Goal: Task Accomplishment & Management: Manage account settings

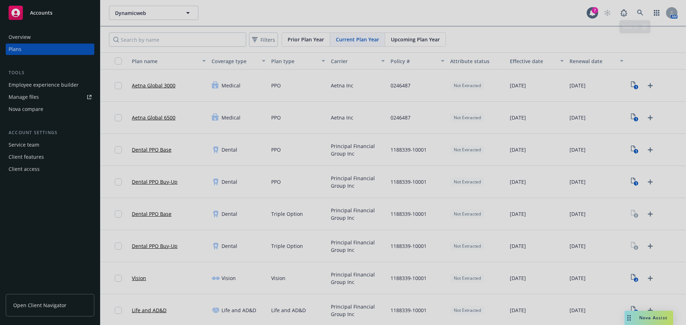
drag, startPoint x: 641, startPoint y: 18, endPoint x: 635, endPoint y: 17, distance: 5.4
click at [635, 17] on div at bounding box center [343, 162] width 686 height 325
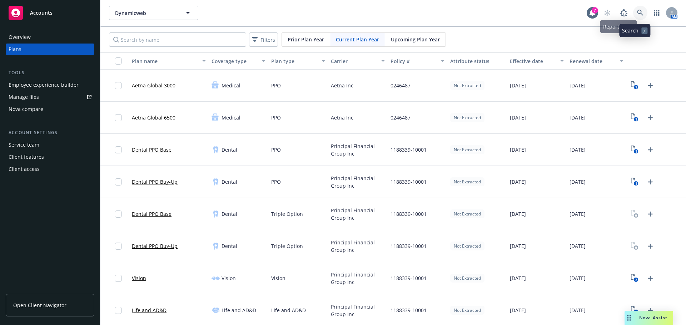
click at [635, 9] on link at bounding box center [640, 13] width 14 height 14
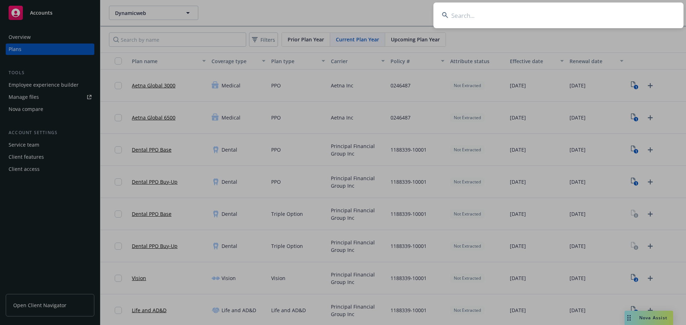
click at [458, 22] on input at bounding box center [558, 15] width 250 height 26
paste input "Community Management Services, Inc."
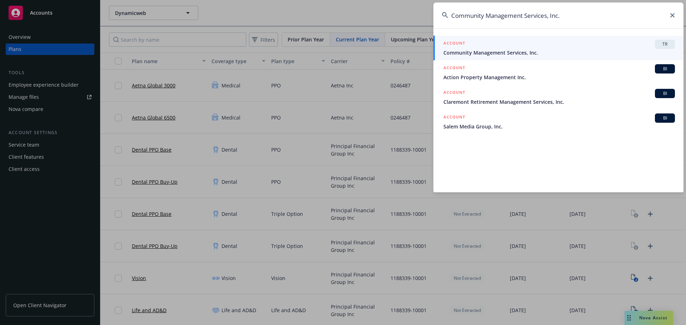
type input "Community Management Services, Inc."
click at [503, 42] on div "ACCOUNT TR" at bounding box center [558, 44] width 231 height 9
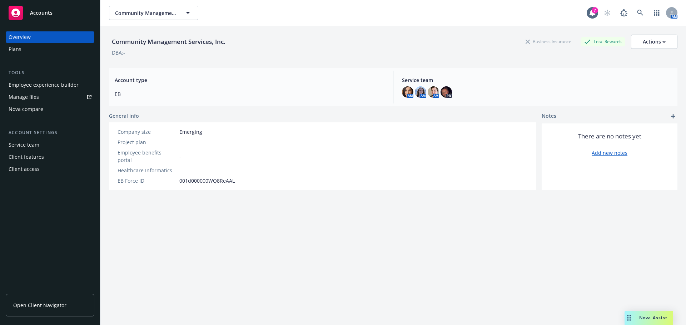
click at [37, 49] on div "Plans" at bounding box center [50, 49] width 83 height 11
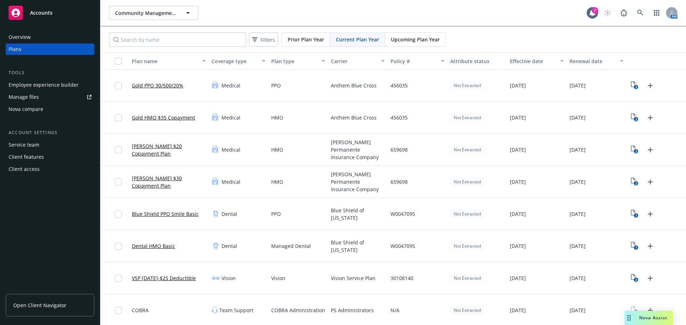
click at [397, 36] on span "Upcoming Plan Year" at bounding box center [415, 39] width 49 height 7
click at [359, 42] on span "Current Plan Year" at bounding box center [357, 39] width 43 height 7
click at [415, 39] on span "Upcoming Plan Year" at bounding box center [415, 39] width 49 height 7
click at [647, 280] on icon "Upload Plan Documents" at bounding box center [650, 278] width 9 height 9
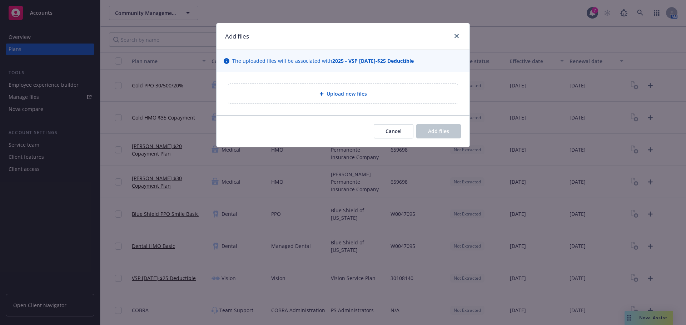
click at [332, 89] on div "Upload new files" at bounding box center [342, 94] width 229 height 20
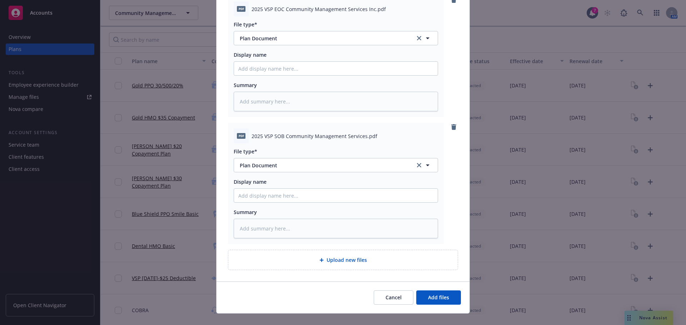
scroll to position [99, 0]
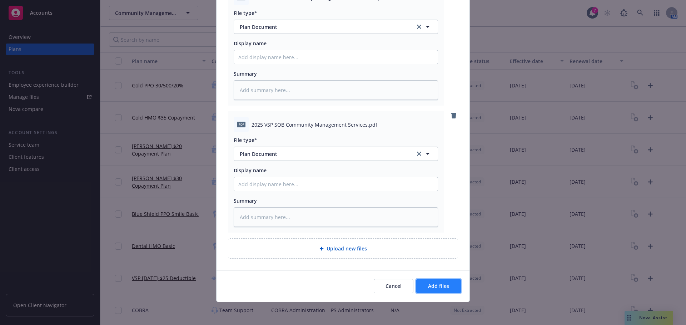
click at [441, 287] on span "Add files" at bounding box center [438, 286] width 21 height 7
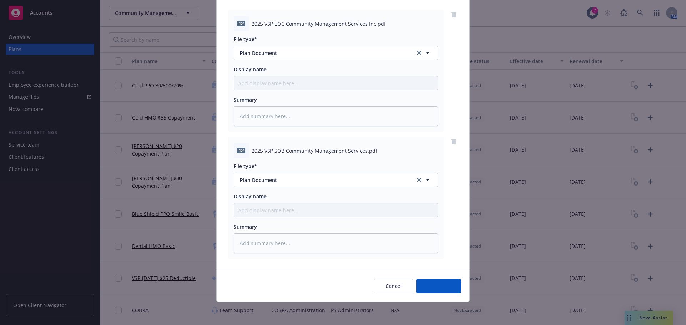
scroll to position [73, 0]
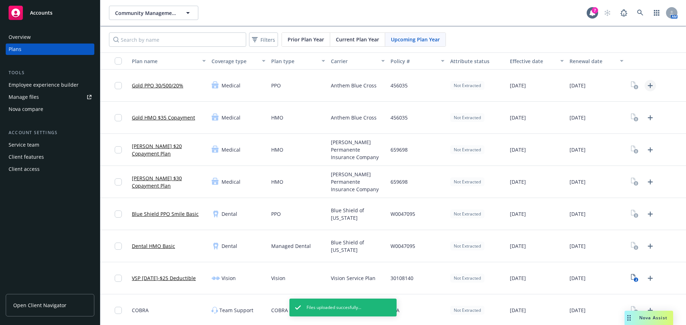
click at [646, 84] on icon "Upload Plan Documents" at bounding box center [650, 85] width 9 height 9
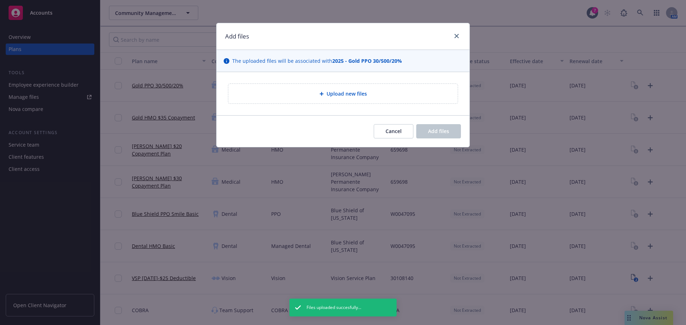
click at [334, 97] on span "Upload new files" at bounding box center [346, 93] width 40 height 7
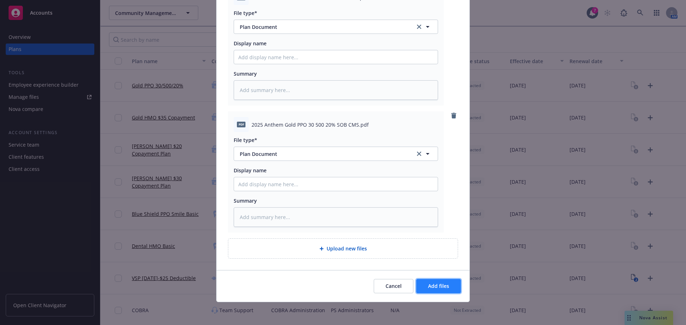
click at [433, 289] on span "Add files" at bounding box center [438, 286] width 21 height 7
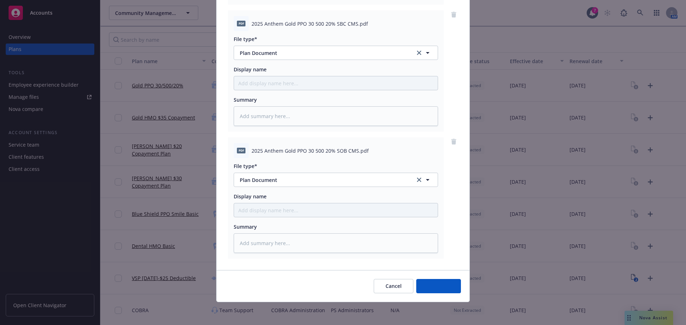
scroll to position [200, 0]
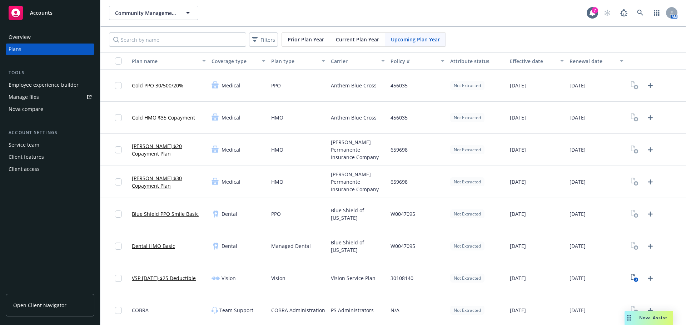
click at [649, 120] on icon "Upload Plan Documents" at bounding box center [650, 118] width 9 height 9
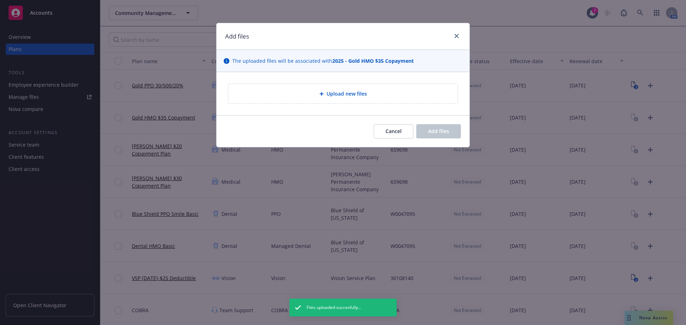
click at [334, 92] on span "Upload new files" at bounding box center [346, 93] width 40 height 7
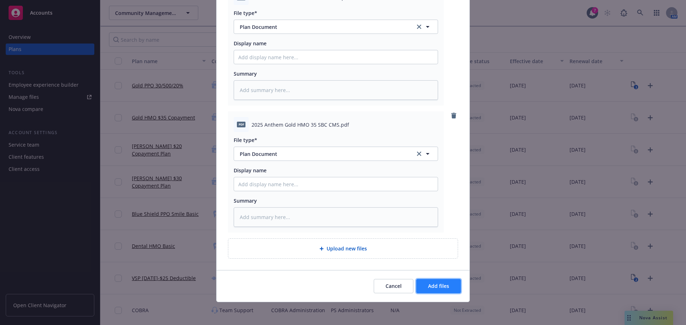
click at [447, 282] on button "Add files" at bounding box center [438, 286] width 45 height 14
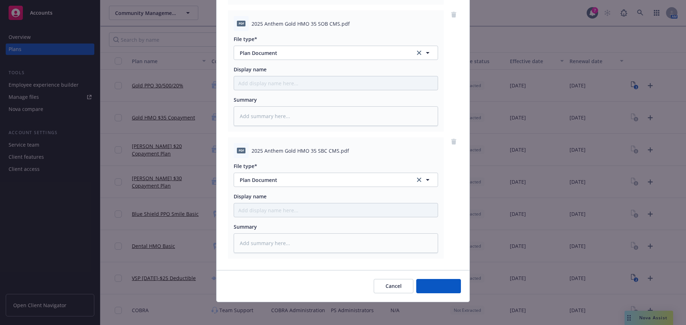
scroll to position [200, 0]
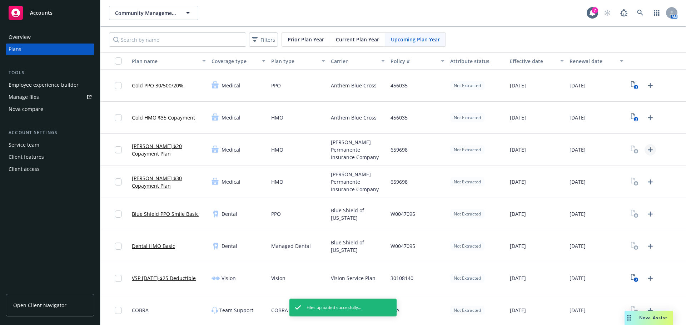
click at [647, 151] on icon "Upload Plan Documents" at bounding box center [649, 149] width 5 height 5
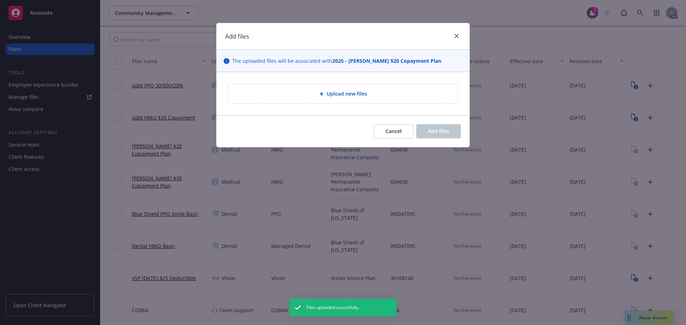
click at [338, 99] on div "Upload new files" at bounding box center [342, 94] width 229 height 20
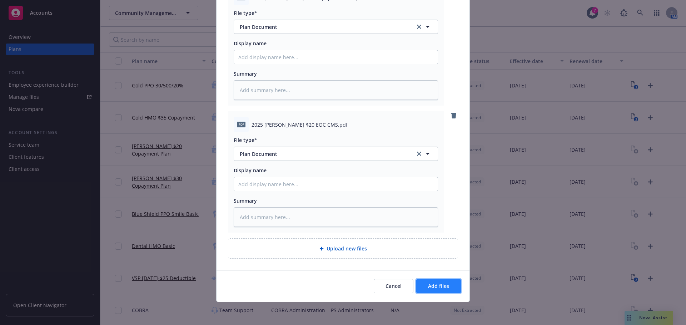
click at [445, 283] on span "Add files" at bounding box center [438, 286] width 21 height 7
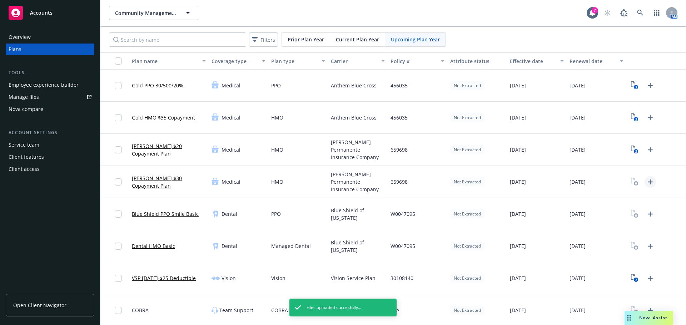
click at [646, 185] on icon "Upload Plan Documents" at bounding box center [650, 182] width 9 height 9
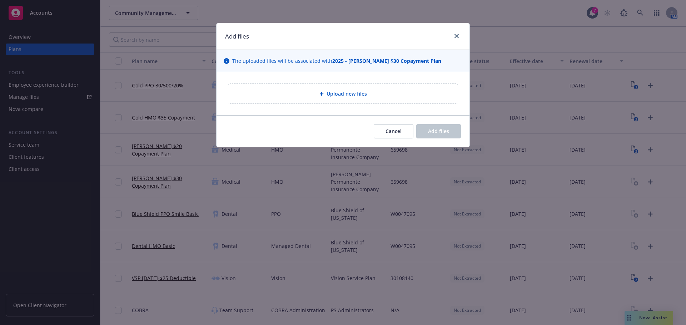
click at [315, 92] on div "Upload new files" at bounding box center [343, 94] width 218 height 8
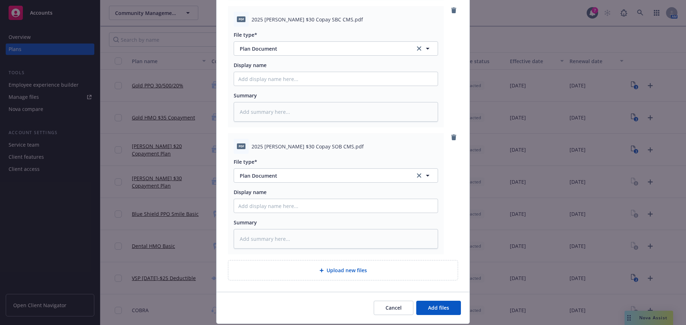
scroll to position [226, 0]
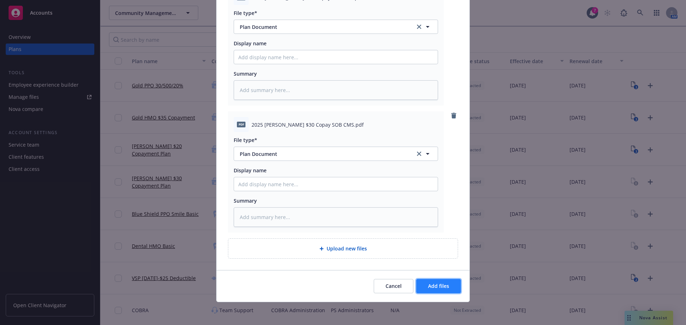
click at [456, 286] on button "Add files" at bounding box center [438, 286] width 45 height 14
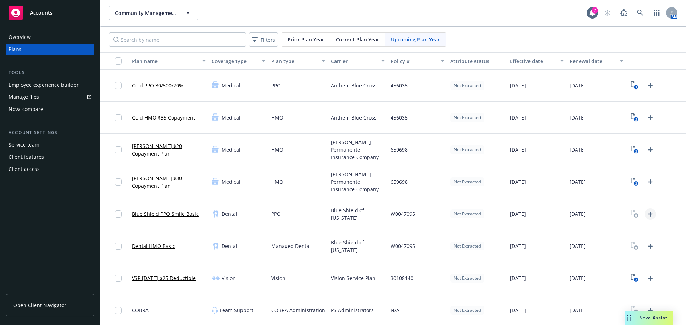
click at [646, 214] on icon "Upload Plan Documents" at bounding box center [650, 214] width 9 height 9
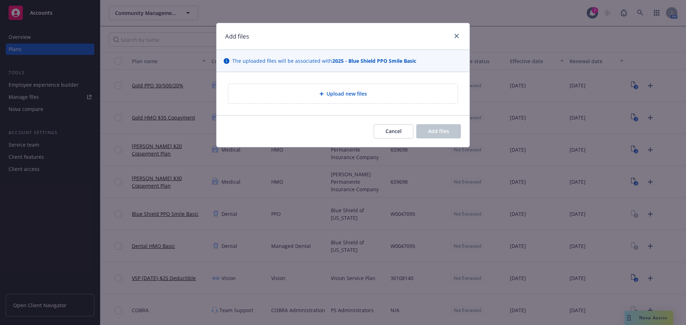
click at [337, 86] on div "Upload new files" at bounding box center [342, 94] width 229 height 20
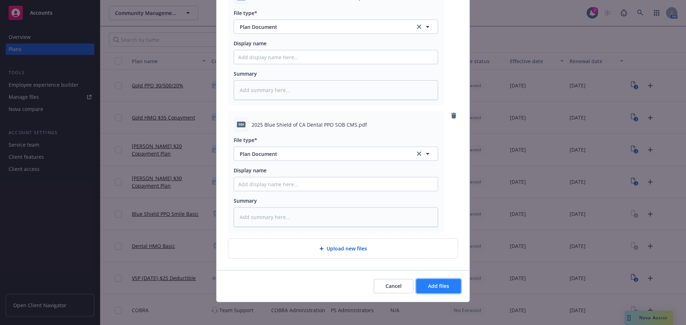
click at [443, 285] on span "Add files" at bounding box center [438, 286] width 21 height 7
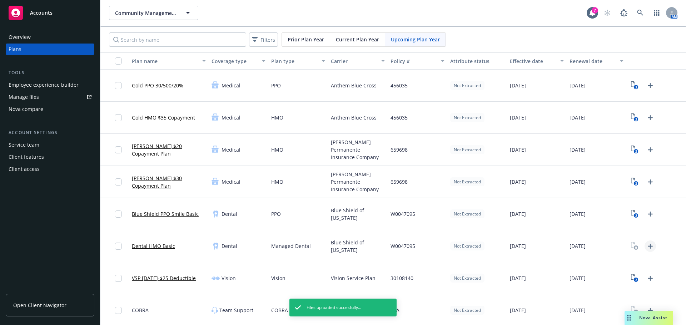
click at [646, 250] on icon "Upload Plan Documents" at bounding box center [650, 246] width 9 height 9
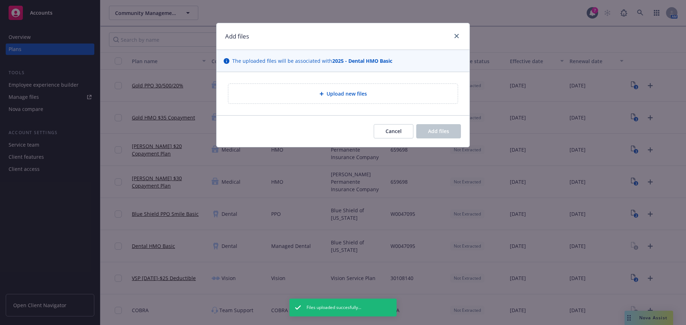
click at [336, 96] on span "Upload new files" at bounding box center [346, 93] width 40 height 7
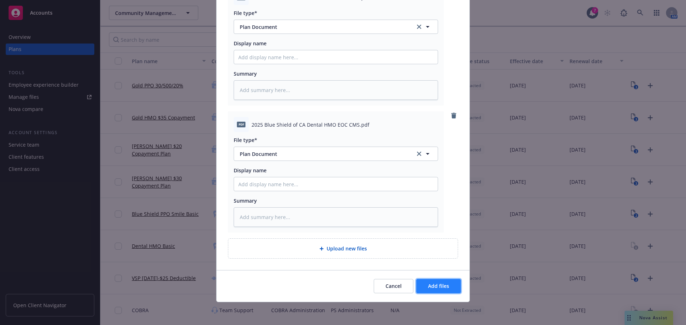
click at [440, 290] on button "Add files" at bounding box center [438, 286] width 45 height 14
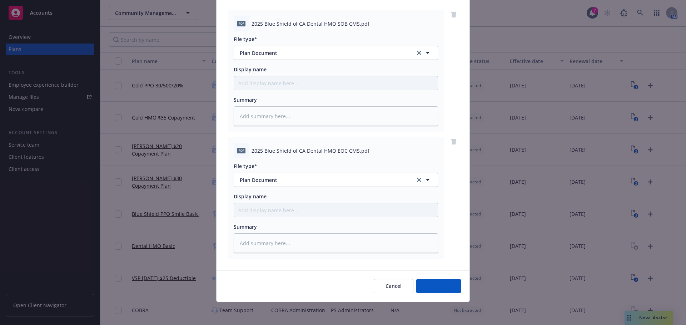
type textarea "x"
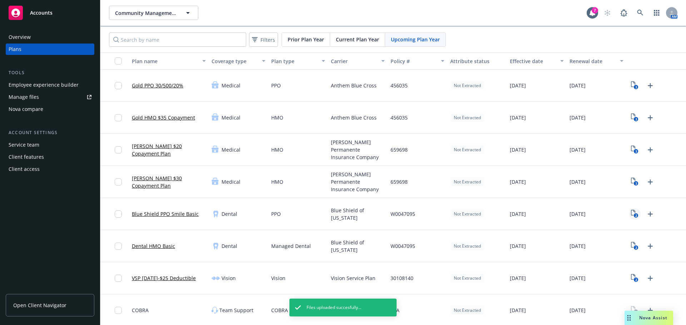
click at [631, 215] on icon "View Plan Documents" at bounding box center [633, 213] width 4 height 6
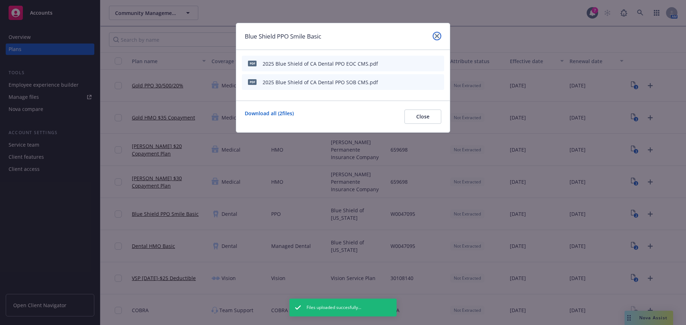
click at [438, 37] on icon "close" at bounding box center [437, 36] width 4 height 4
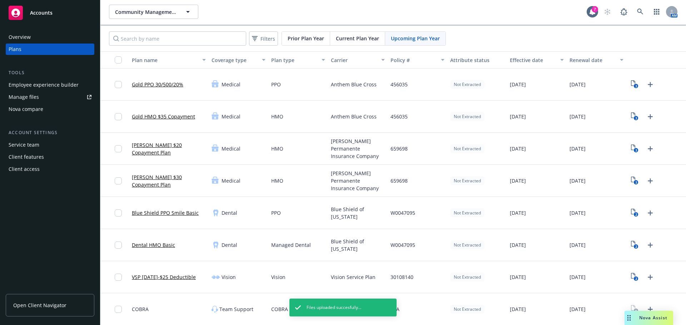
scroll to position [1, 0]
click at [637, 8] on icon at bounding box center [640, 11] width 6 height 6
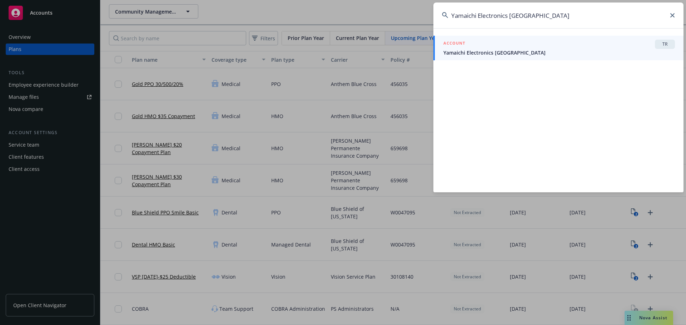
type input "Yamaichi Electronics [GEOGRAPHIC_DATA]"
click at [513, 48] on div "ACCOUNT TR" at bounding box center [558, 44] width 231 height 9
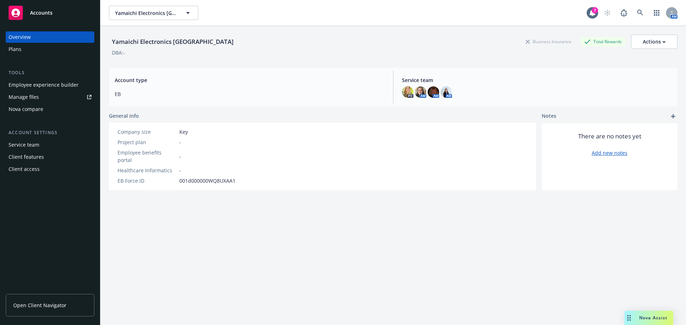
click at [29, 53] on div "Plans" at bounding box center [50, 49] width 83 height 11
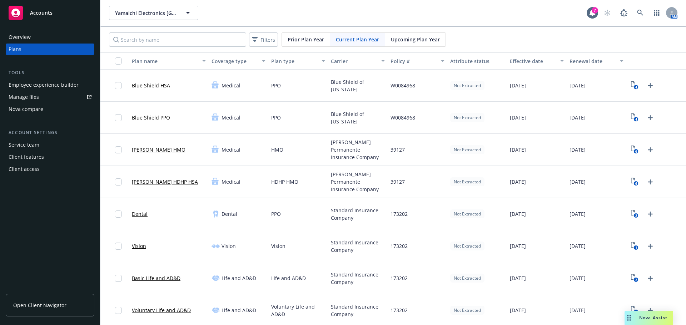
click at [405, 42] on span "Upcoming Plan Year" at bounding box center [415, 39] width 49 height 7
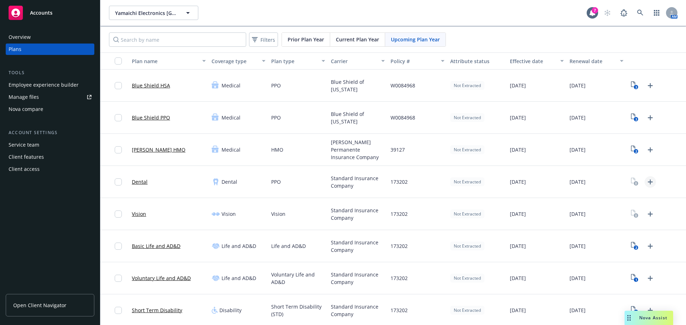
click at [646, 184] on icon "Upload Plan Documents" at bounding box center [650, 182] width 9 height 9
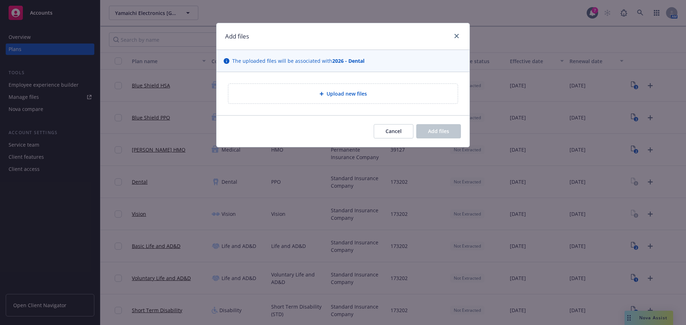
click at [320, 95] on icon at bounding box center [321, 94] width 4 height 4
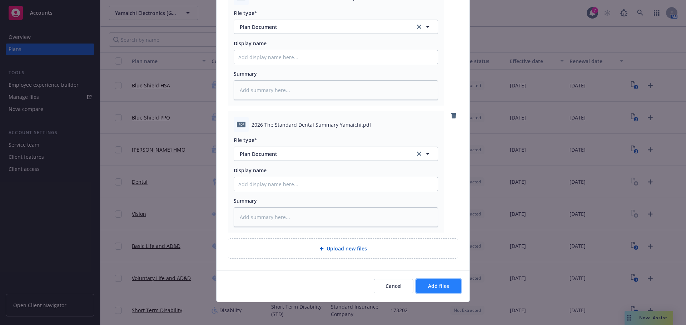
click at [438, 286] on span "Add files" at bounding box center [438, 286] width 21 height 7
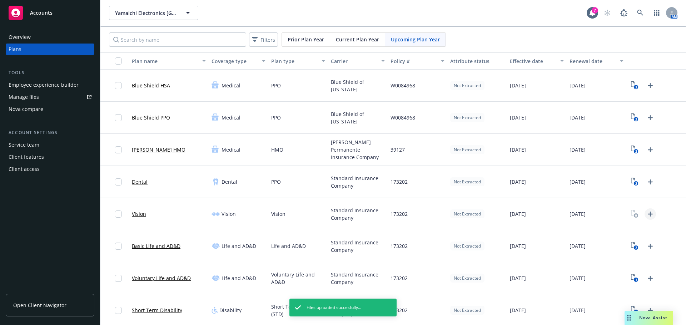
click at [646, 214] on icon "Upload Plan Documents" at bounding box center [650, 214] width 9 height 9
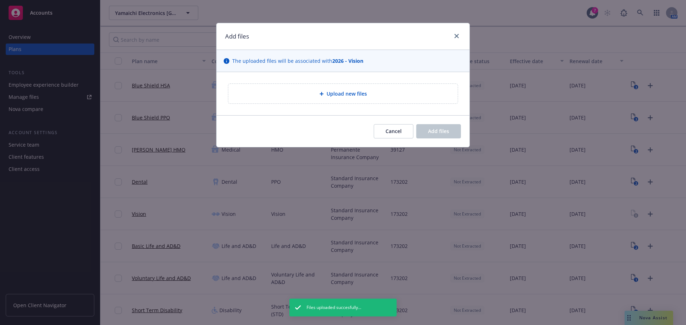
click at [330, 92] on span "Upload new files" at bounding box center [346, 93] width 40 height 7
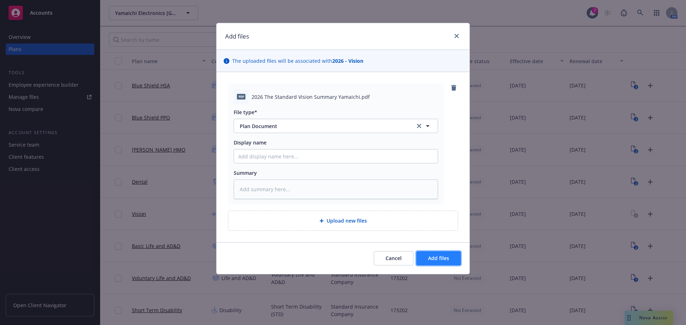
click at [433, 260] on span "Add files" at bounding box center [438, 258] width 21 height 7
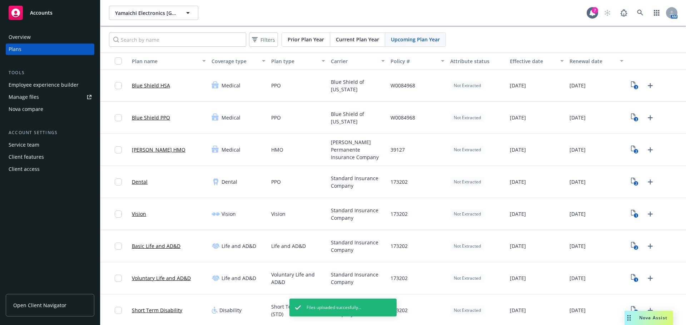
scroll to position [98, 0]
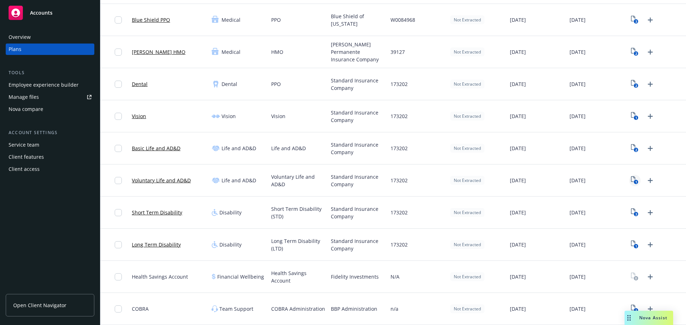
click at [631, 180] on icon "1" at bounding box center [634, 180] width 7 height 8
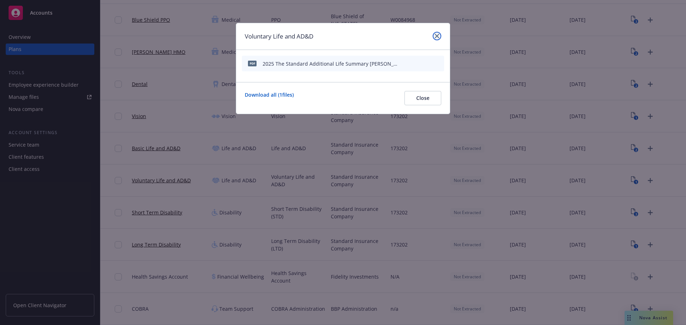
click at [435, 37] on icon "close" at bounding box center [437, 36] width 4 height 4
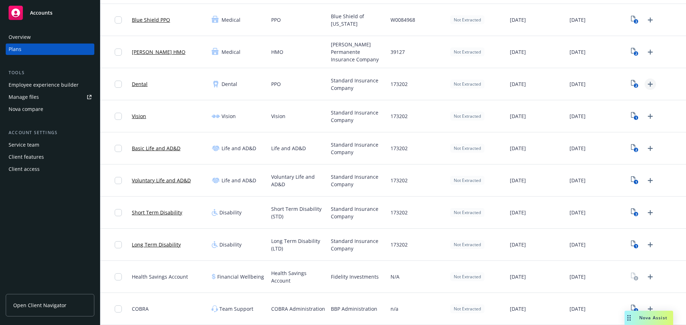
click at [647, 86] on icon "Upload Plan Documents" at bounding box center [650, 84] width 9 height 9
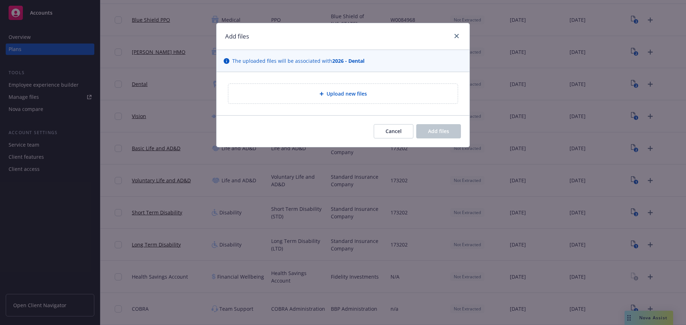
click at [329, 94] on span "Upload new files" at bounding box center [346, 93] width 40 height 7
click at [358, 89] on div "Upload new files" at bounding box center [342, 94] width 229 height 20
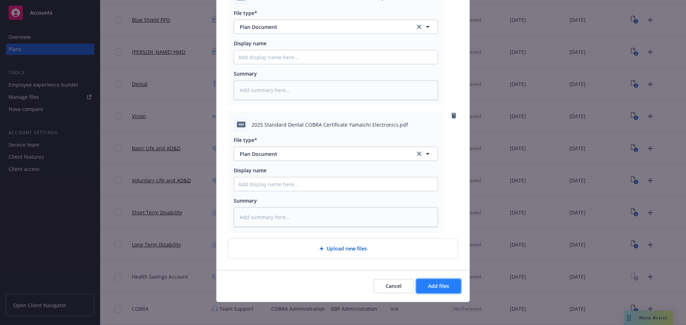
click at [438, 289] on span "Add files" at bounding box center [438, 286] width 21 height 7
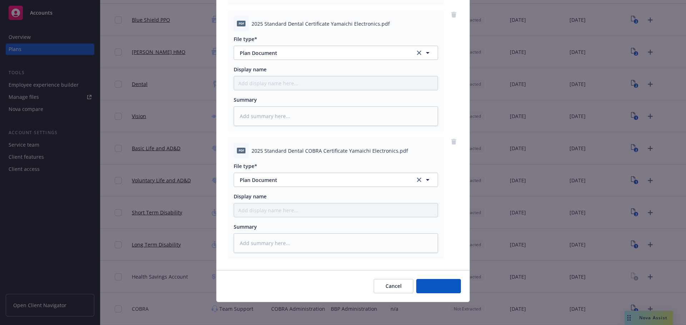
scroll to position [327, 0]
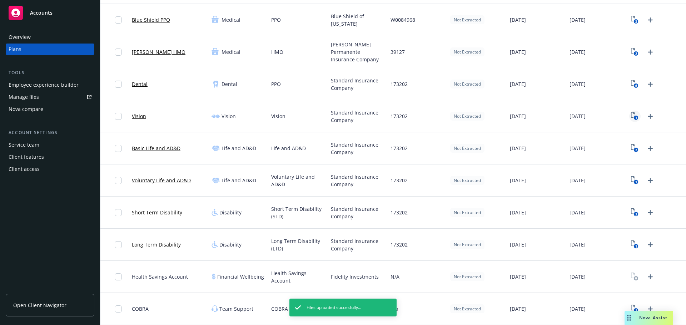
click at [635, 116] on text "1" at bounding box center [636, 118] width 2 height 5
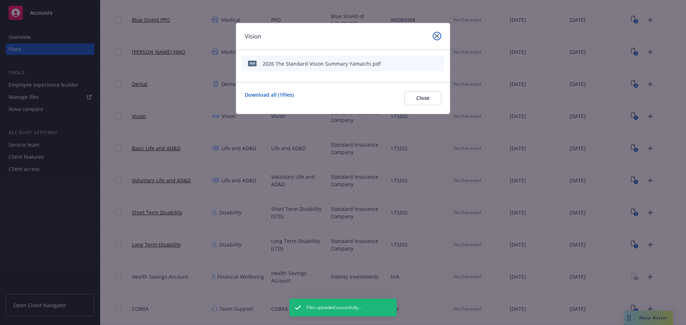
click at [435, 34] on icon "close" at bounding box center [437, 36] width 4 height 4
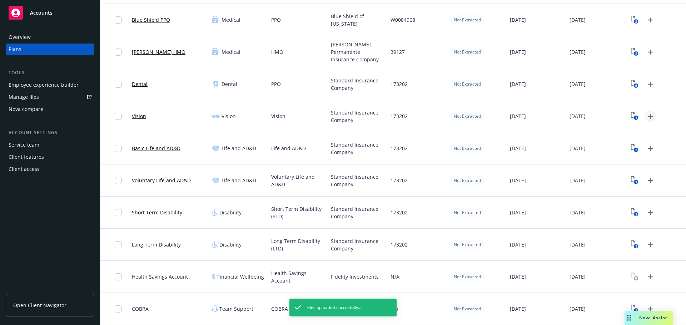
click at [647, 116] on icon "Upload Plan Documents" at bounding box center [649, 116] width 5 height 5
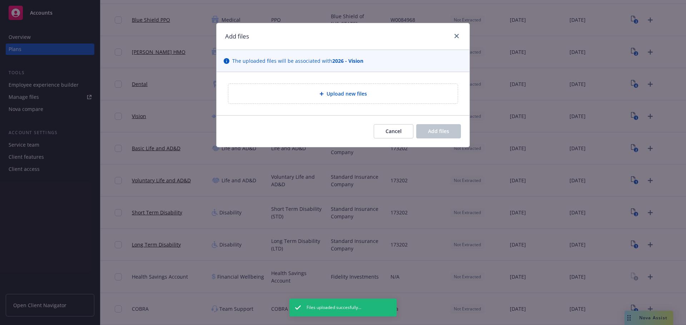
click at [343, 96] on span "Upload new files" at bounding box center [346, 93] width 40 height 7
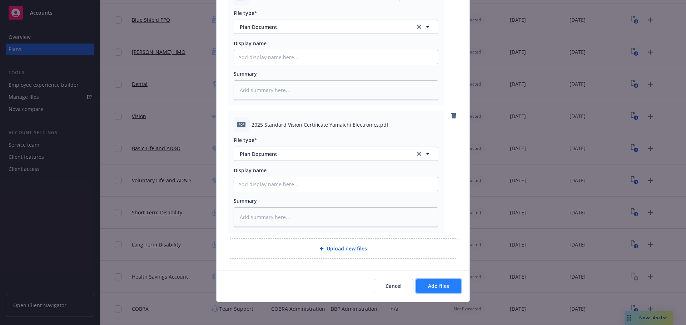
click at [434, 289] on span "Add files" at bounding box center [438, 286] width 21 height 7
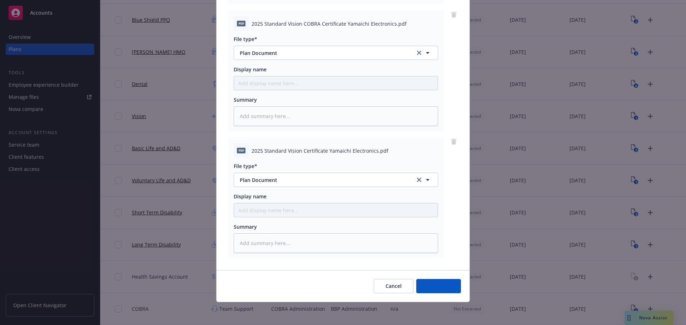
scroll to position [327, 0]
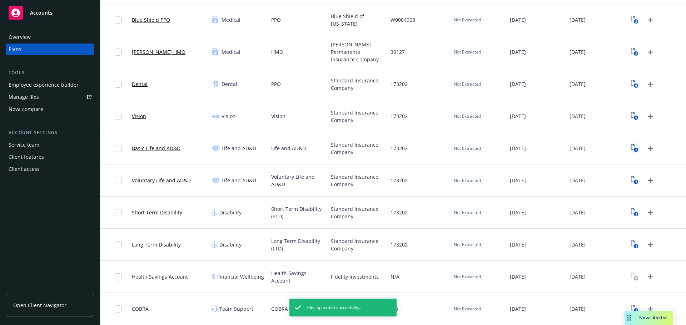
click at [633, 152] on rect "View Plan Documents" at bounding box center [635, 150] width 5 height 5
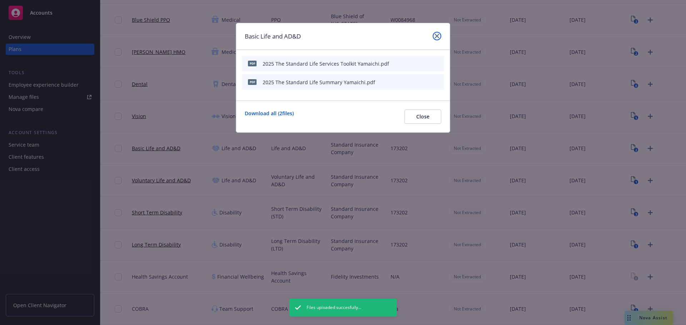
click at [437, 35] on icon "close" at bounding box center [437, 36] width 4 height 4
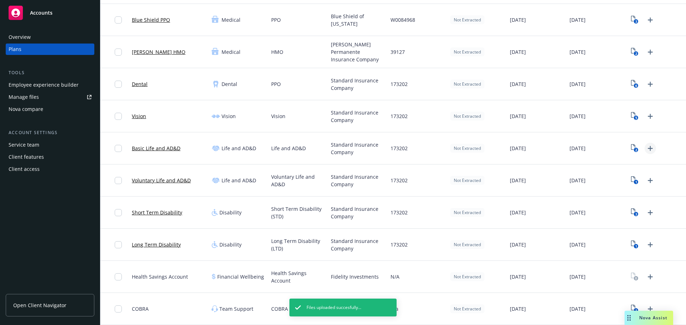
click at [647, 150] on icon "Upload Plan Documents" at bounding box center [649, 148] width 5 height 5
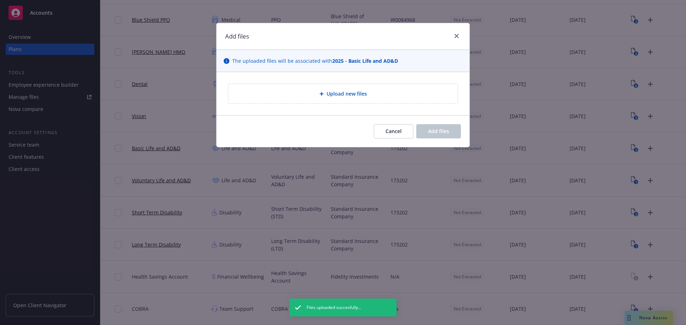
click at [323, 94] on icon at bounding box center [321, 94] width 4 height 4
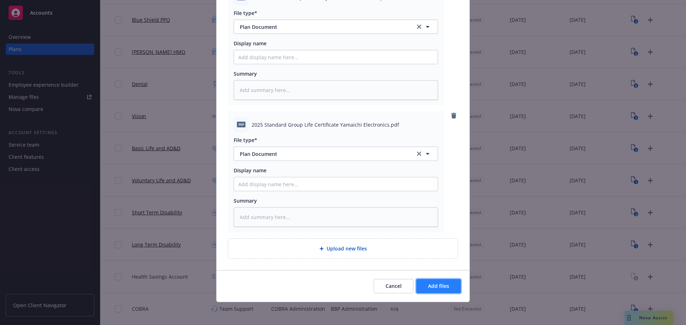
click at [437, 284] on span "Add files" at bounding box center [438, 286] width 21 height 7
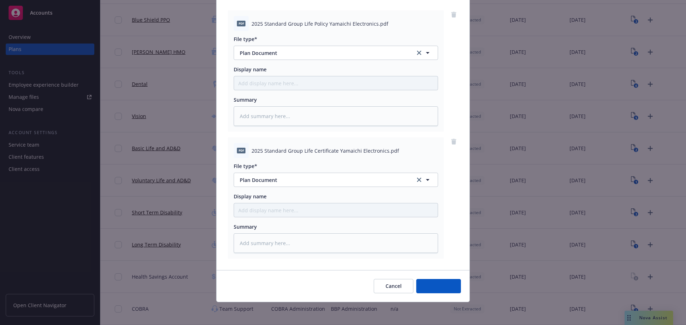
scroll to position [73, 0]
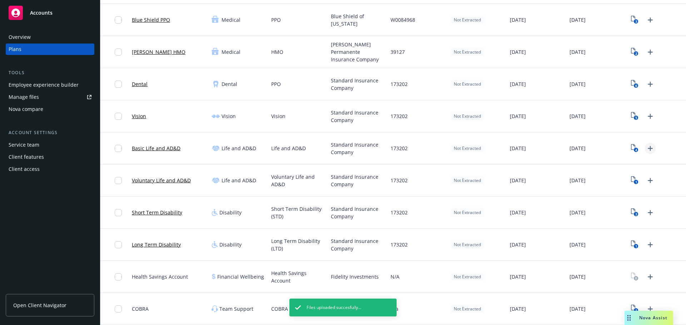
click at [647, 150] on icon "Upload Plan Documents" at bounding box center [650, 148] width 9 height 9
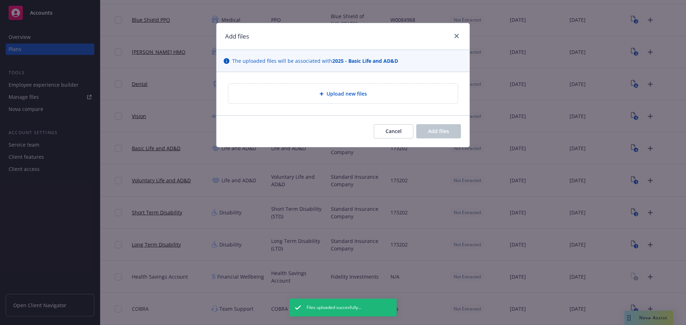
click at [335, 92] on span "Upload new files" at bounding box center [346, 93] width 40 height 7
click at [400, 131] on span "Cancel" at bounding box center [393, 131] width 16 height 7
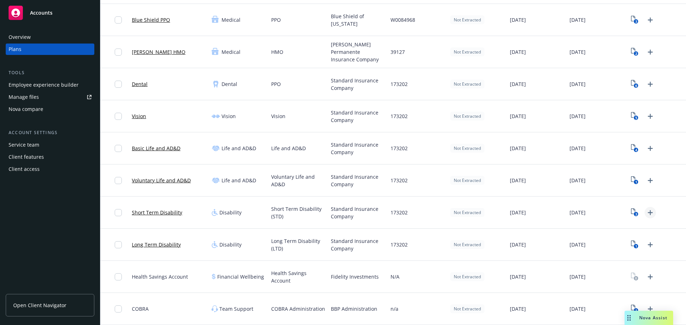
click at [646, 215] on icon "Upload Plan Documents" at bounding box center [650, 213] width 9 height 9
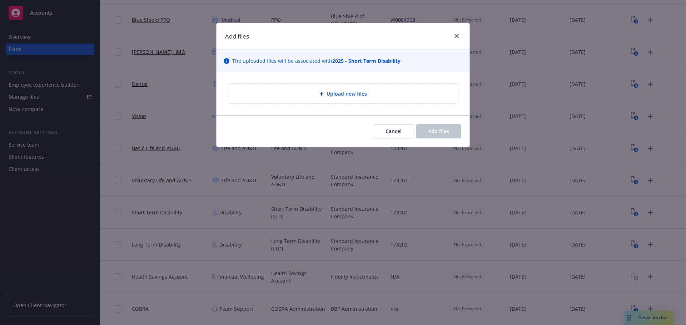
click at [392, 141] on div "Cancel Add files" at bounding box center [342, 131] width 253 height 32
click at [392, 133] on span "Cancel" at bounding box center [393, 131] width 16 height 7
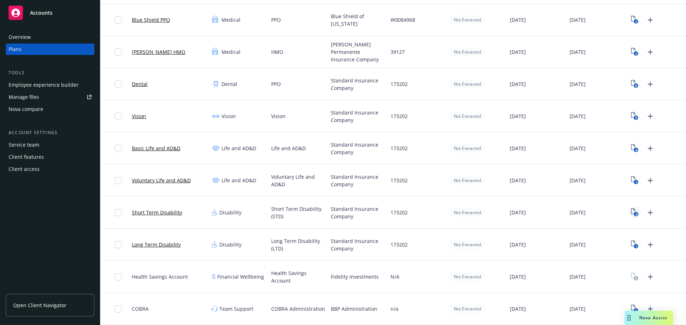
click at [635, 213] on text "3" at bounding box center [636, 214] width 2 height 5
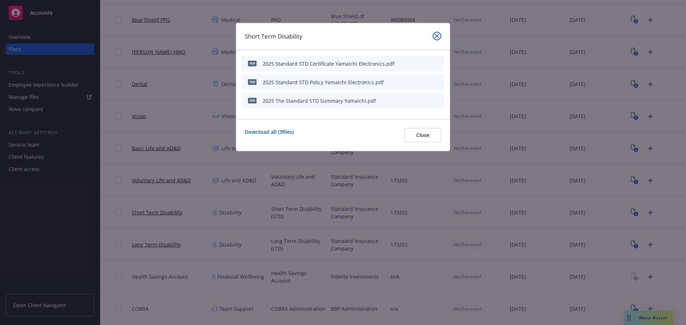
click at [435, 37] on icon "close" at bounding box center [437, 36] width 4 height 4
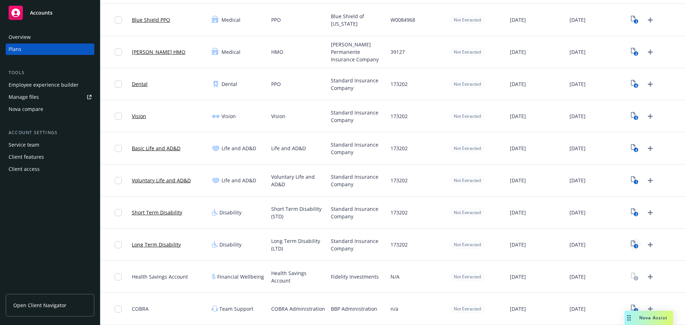
click at [631, 243] on icon "1" at bounding box center [634, 245] width 7 height 8
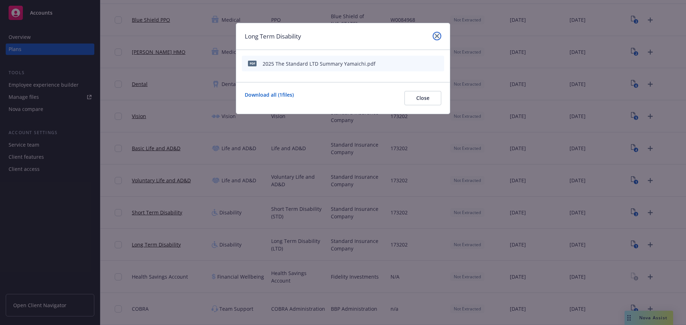
click at [439, 35] on link "close" at bounding box center [436, 36] width 9 height 9
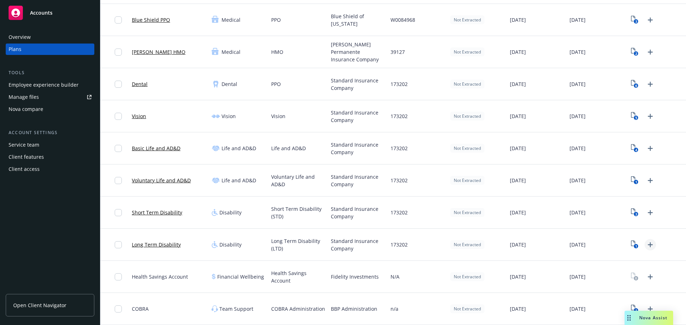
click at [646, 248] on icon "Upload Plan Documents" at bounding box center [650, 245] width 9 height 9
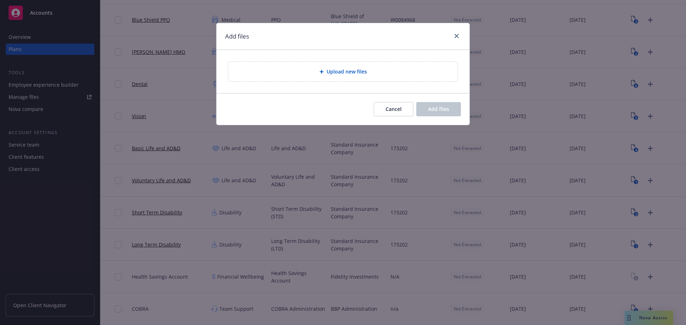
click at [336, 79] on div "Upload new files" at bounding box center [342, 71] width 253 height 43
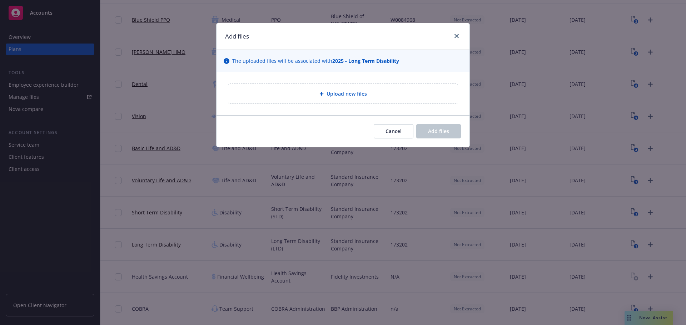
click at [337, 85] on div "Upload new files" at bounding box center [342, 94] width 229 height 20
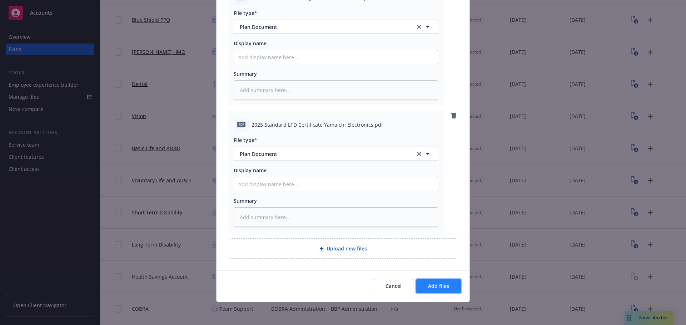
click at [454, 284] on button "Add files" at bounding box center [438, 286] width 45 height 14
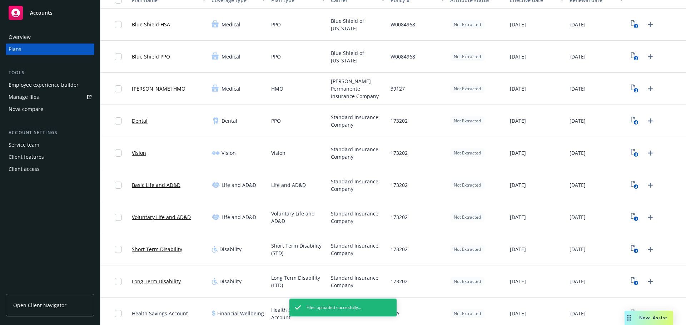
scroll to position [98, 0]
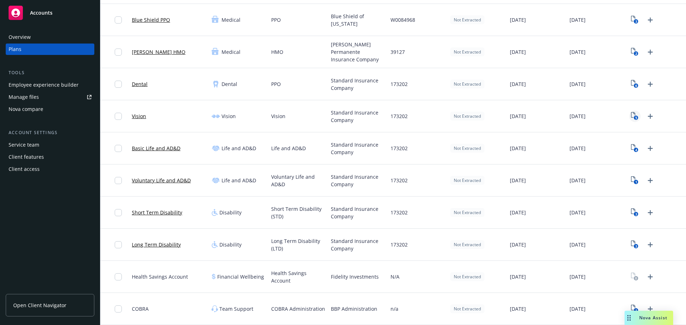
click at [631, 115] on icon "5" at bounding box center [634, 116] width 7 height 8
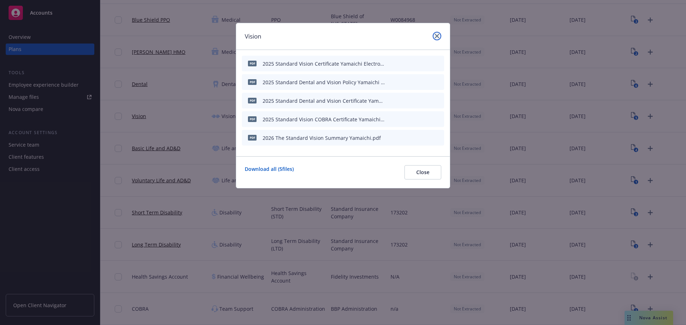
click at [439, 38] on link "close" at bounding box center [436, 36] width 9 height 9
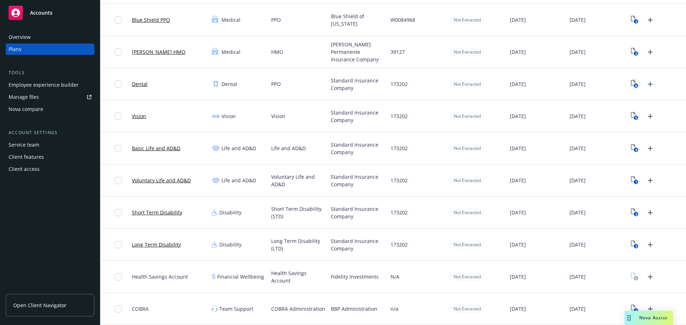
click at [631, 85] on icon "View Plan Documents" at bounding box center [633, 83] width 4 height 6
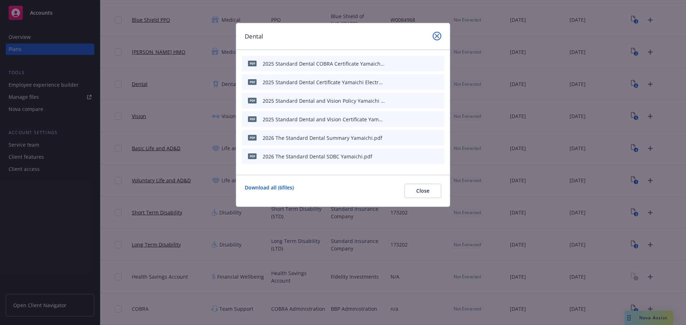
click at [439, 35] on link "close" at bounding box center [436, 36] width 9 height 9
click at [435, 38] on div "39127" at bounding box center [417, 52] width 60 height 32
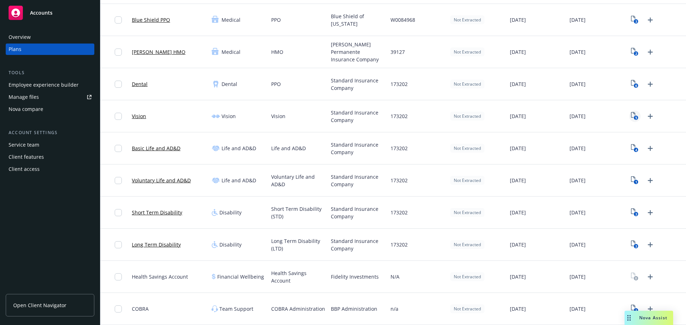
click at [631, 115] on icon "5" at bounding box center [634, 116] width 7 height 8
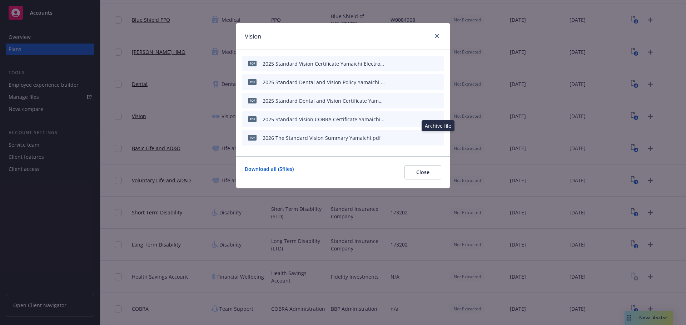
click at [437, 139] on icon "archive file" at bounding box center [437, 138] width 5 height 6
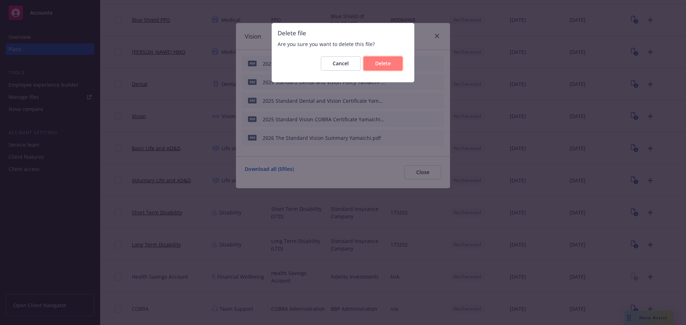
click at [386, 65] on span "Delete" at bounding box center [383, 63] width 16 height 7
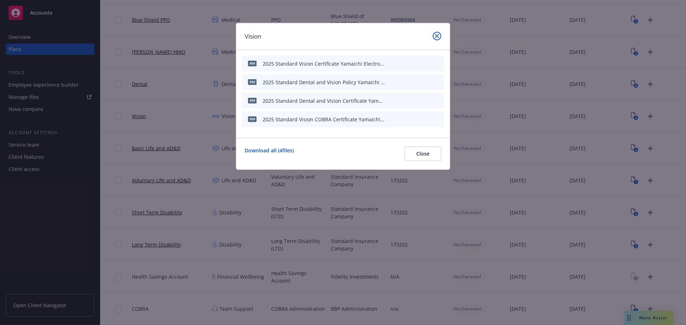
click at [435, 36] on icon "close" at bounding box center [437, 36] width 4 height 4
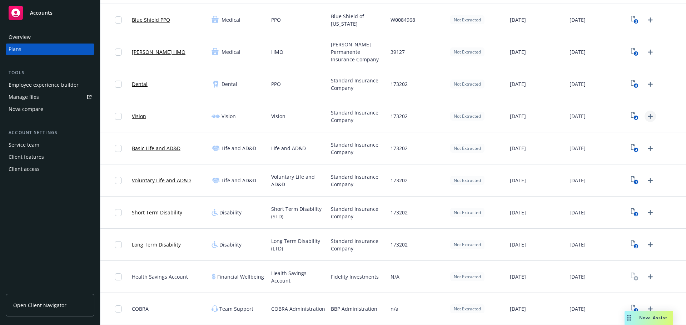
click at [647, 117] on icon "Upload Plan Documents" at bounding box center [650, 116] width 9 height 9
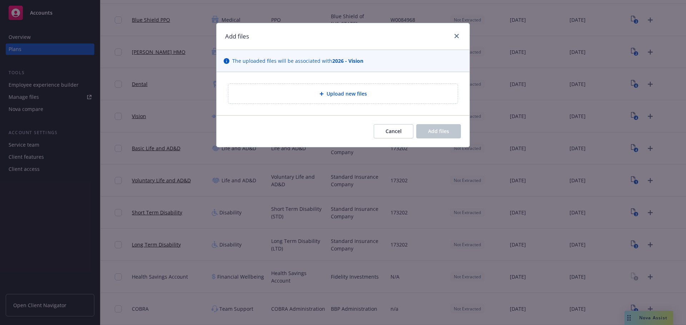
click at [335, 96] on span "Upload new files" at bounding box center [346, 93] width 40 height 7
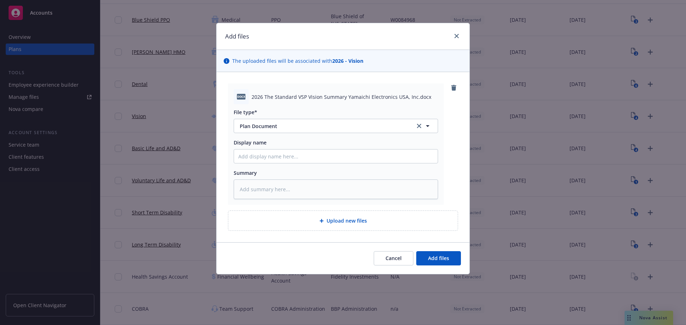
click at [439, 267] on div "Cancel Add files" at bounding box center [342, 258] width 253 height 32
click at [438, 263] on button "Add files" at bounding box center [438, 258] width 45 height 14
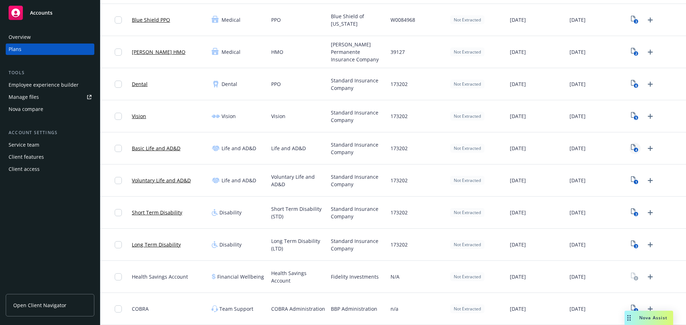
click at [633, 149] on rect "View Plan Documents" at bounding box center [635, 150] width 5 height 5
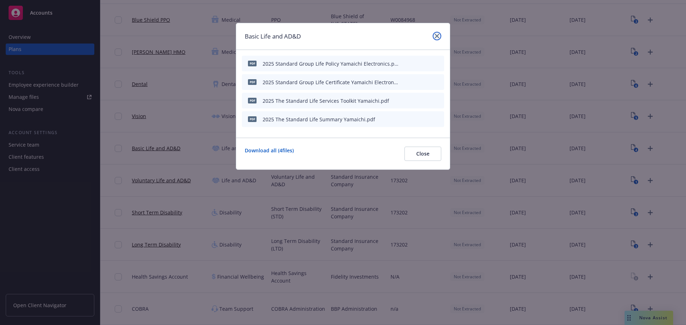
click at [437, 37] on icon "close" at bounding box center [437, 36] width 4 height 4
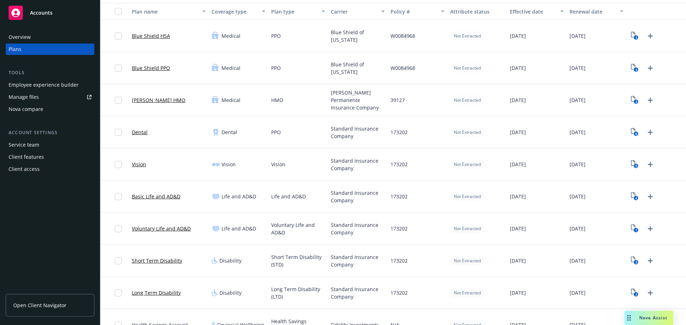
scroll to position [98, 0]
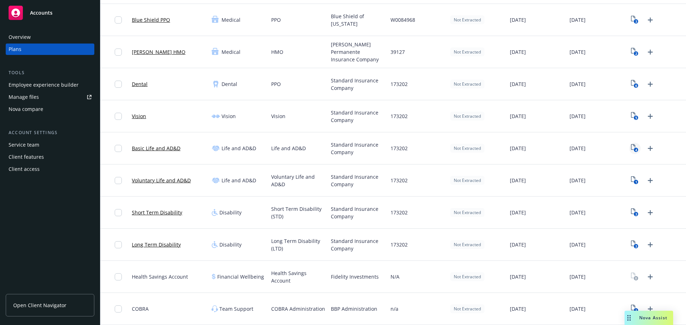
click at [631, 148] on icon "4" at bounding box center [634, 148] width 7 height 8
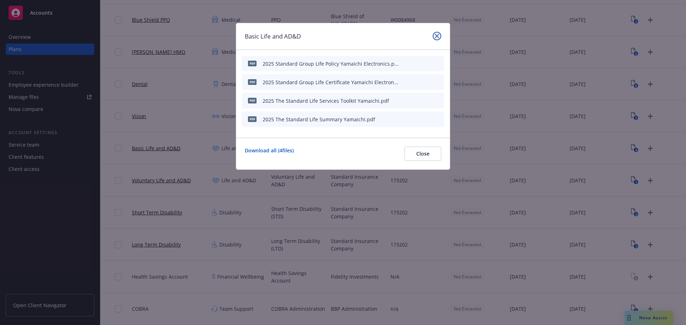
click at [436, 36] on icon "close" at bounding box center [437, 36] width 4 height 4
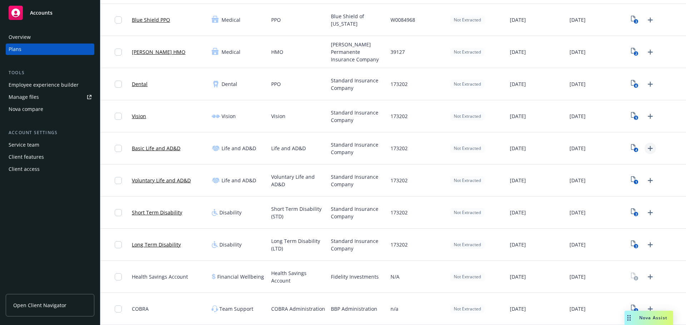
click at [647, 150] on icon "Upload Plan Documents" at bounding box center [650, 148] width 9 height 9
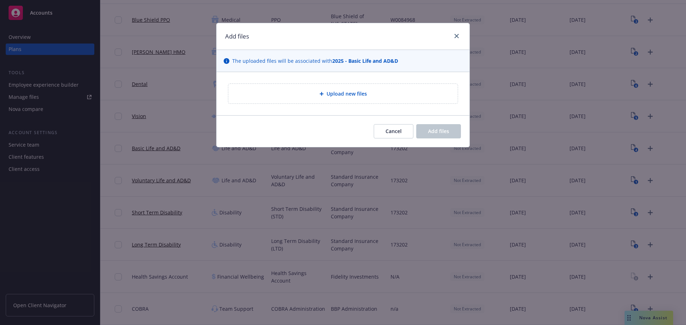
click at [374, 98] on div "Upload new files" at bounding box center [342, 94] width 229 height 20
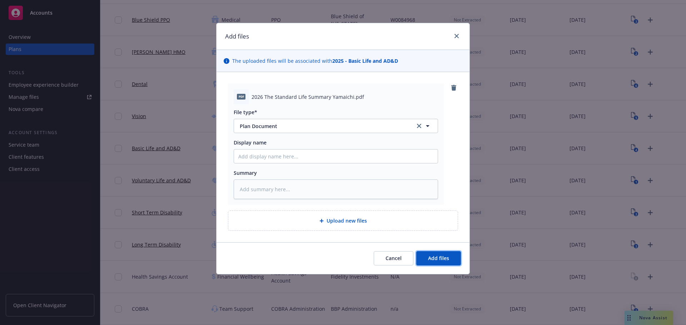
drag, startPoint x: 446, startPoint y: 257, endPoint x: 443, endPoint y: 245, distance: 12.5
click at [446, 257] on span "Add files" at bounding box center [438, 258] width 21 height 7
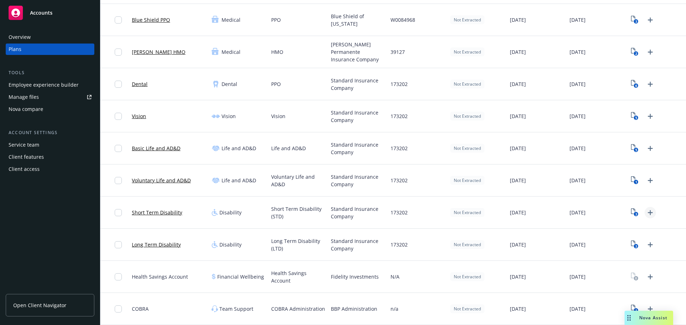
click at [644, 217] on link "Upload Plan Documents" at bounding box center [649, 212] width 11 height 11
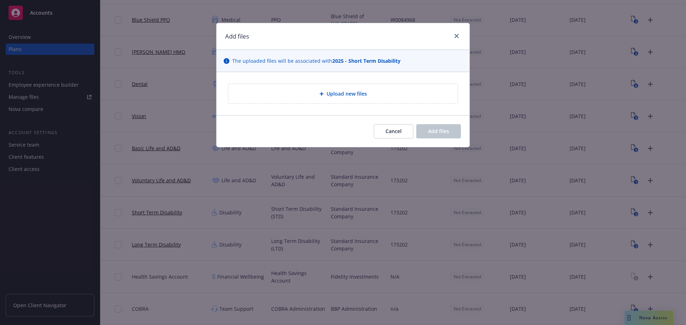
click at [284, 102] on div "Upload new files" at bounding box center [342, 94] width 229 height 20
click at [384, 141] on div "Cancel Add files" at bounding box center [342, 131] width 253 height 32
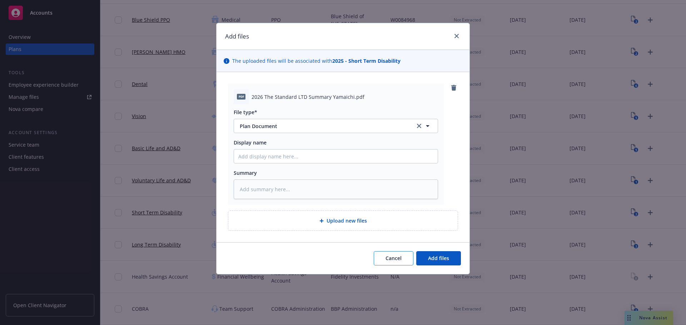
click at [386, 136] on div "File type* Plan Document Plan Document Display name Summary" at bounding box center [336, 151] width 204 height 95
click at [454, 89] on icon "remove" at bounding box center [453, 88] width 5 height 6
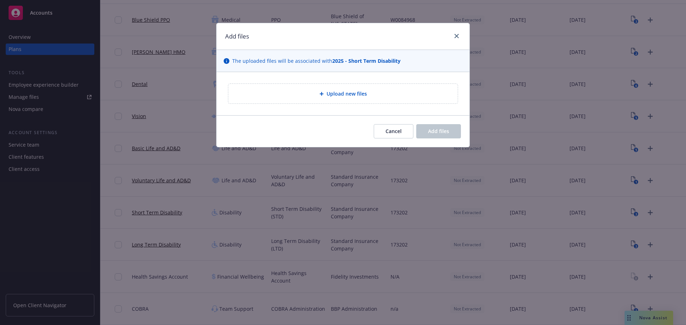
click at [304, 86] on div "Upload new files" at bounding box center [342, 94] width 229 height 20
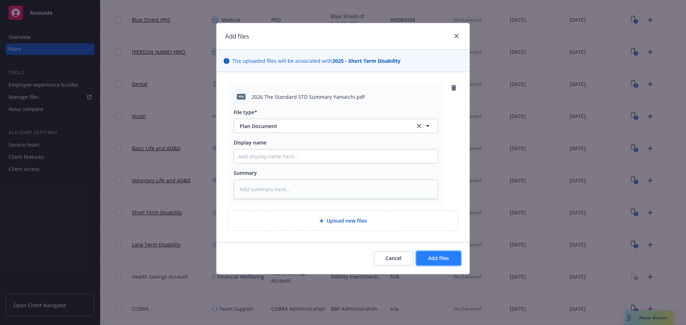
click at [444, 265] on button "Add files" at bounding box center [438, 258] width 45 height 14
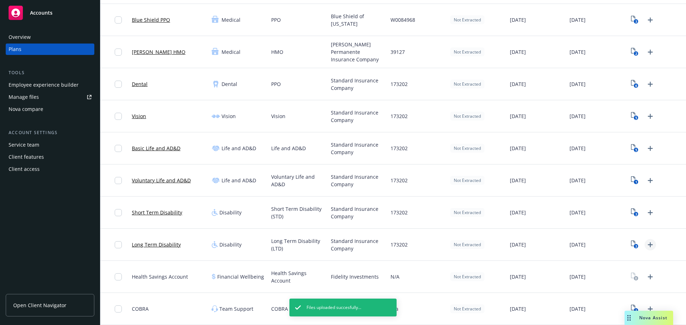
click at [646, 246] on icon "Upload Plan Documents" at bounding box center [650, 245] width 9 height 9
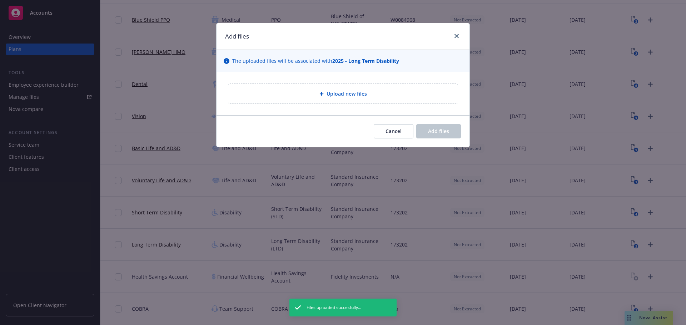
click at [328, 100] on div "Upload new files" at bounding box center [342, 94] width 229 height 20
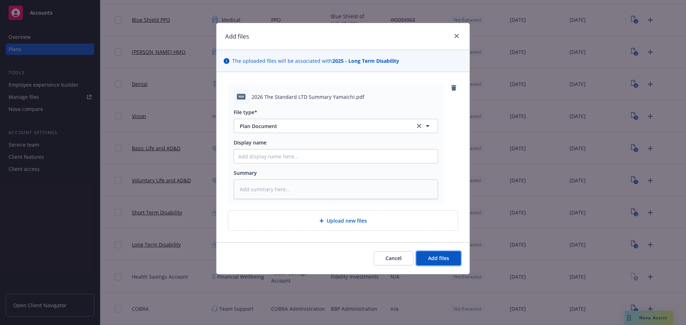
click at [446, 260] on span "Add files" at bounding box center [438, 258] width 21 height 7
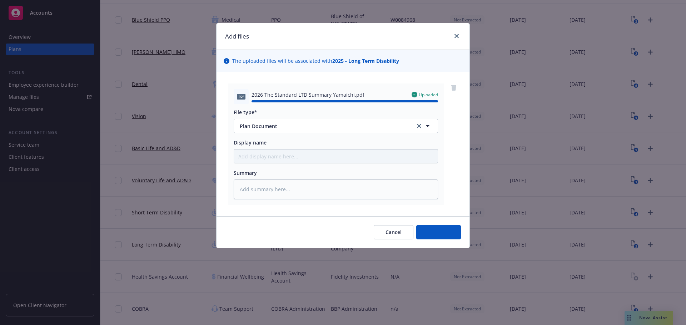
type textarea "x"
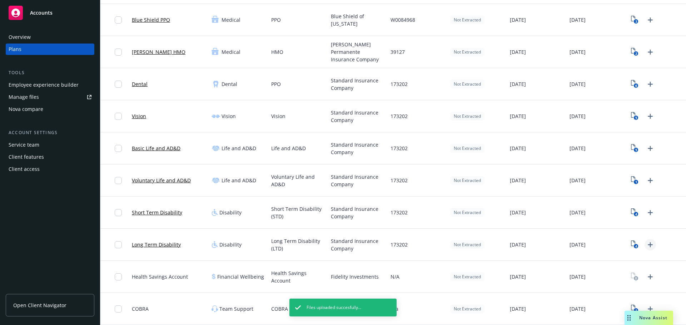
click at [644, 245] on link "Upload Plan Documents" at bounding box center [649, 244] width 11 height 11
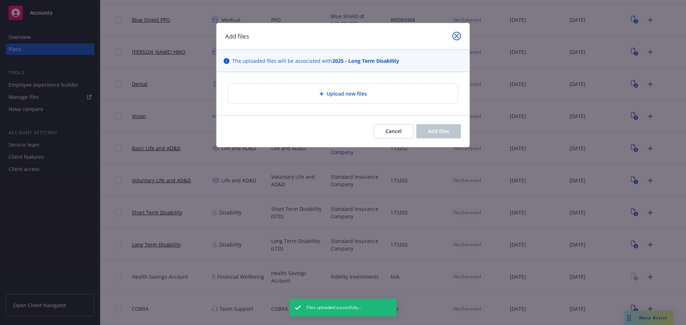
click at [455, 37] on icon "close" at bounding box center [456, 36] width 4 height 4
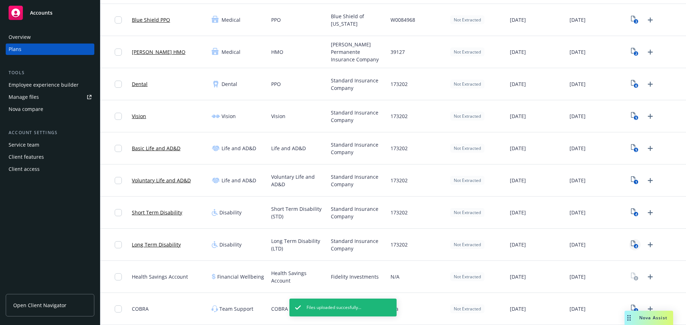
click at [629, 248] on link "4" at bounding box center [634, 244] width 11 height 11
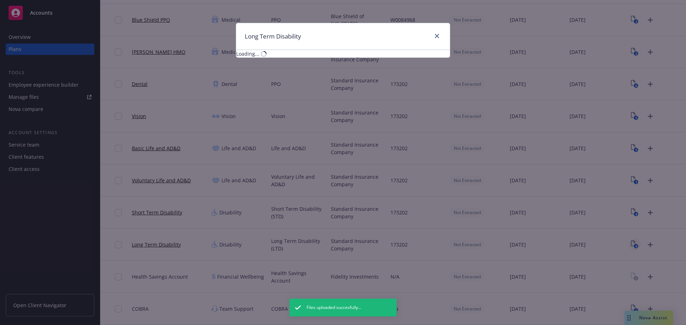
click at [632, 246] on div "Long Term Disability Loading..." at bounding box center [343, 162] width 686 height 325
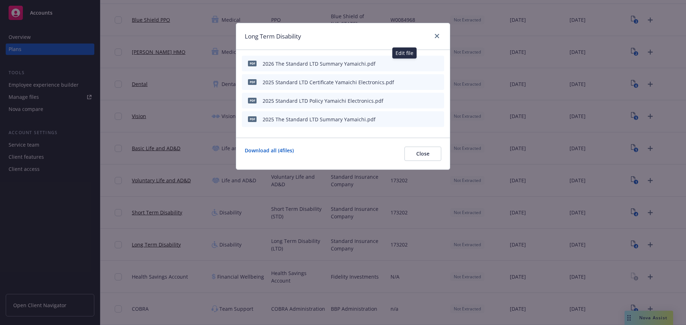
click at [403, 64] on icon "button" at bounding box center [403, 64] width 4 height 4
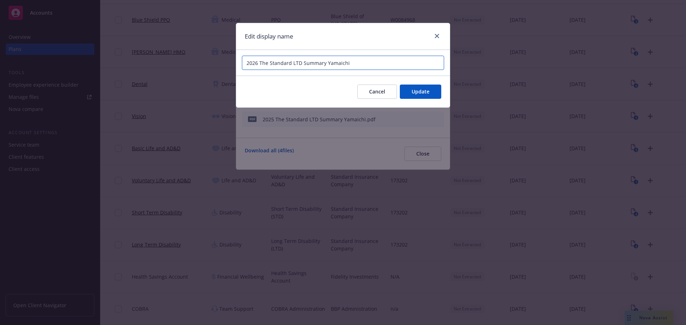
click at [263, 62] on input "2026 The Standard LTD Summary Yamaichi" at bounding box center [343, 63] width 202 height 14
type input "2026 Standard LTD Summary Yamaichi"
click at [418, 92] on span "Update" at bounding box center [420, 91] width 18 height 7
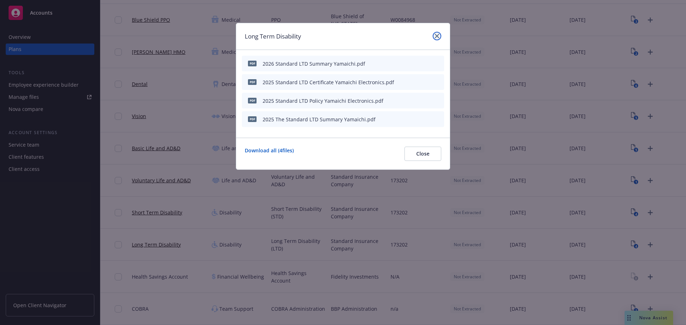
click at [436, 32] on link "close" at bounding box center [436, 36] width 9 height 9
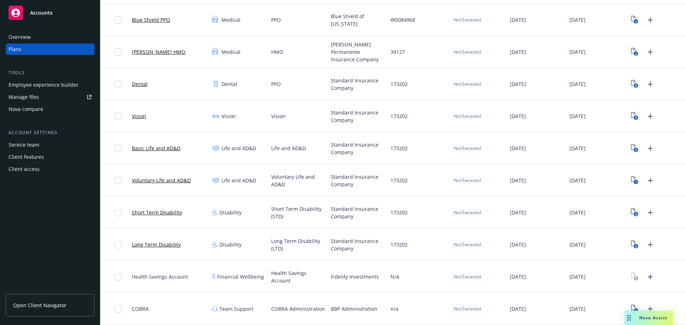
click at [631, 216] on icon "4" at bounding box center [634, 213] width 7 height 8
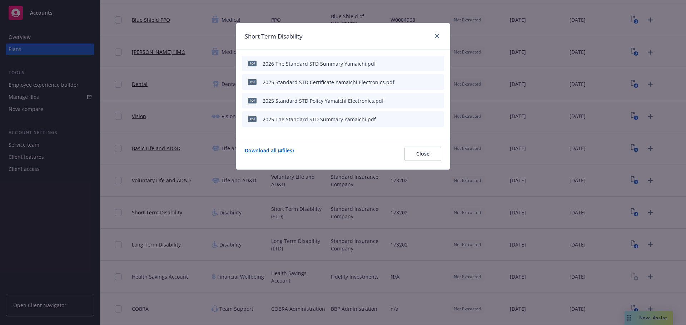
click at [402, 65] on icon "button" at bounding box center [403, 63] width 4 height 4
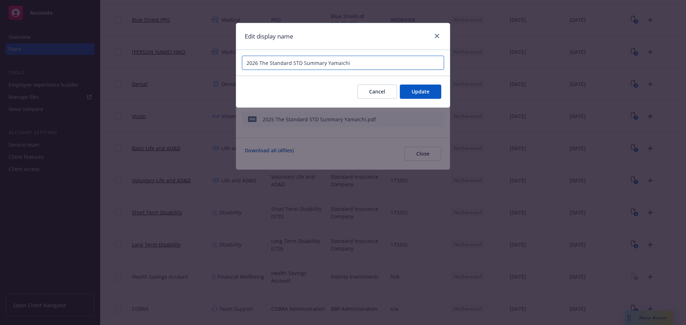
click at [262, 63] on input "2026 The Standard STD Summary Yamaichi" at bounding box center [343, 63] width 202 height 14
type input "2026 Standard STD Summary Yamaichi"
drag, startPoint x: 427, startPoint y: 91, endPoint x: 431, endPoint y: 88, distance: 5.1
click at [426, 91] on span "Update" at bounding box center [420, 91] width 18 height 7
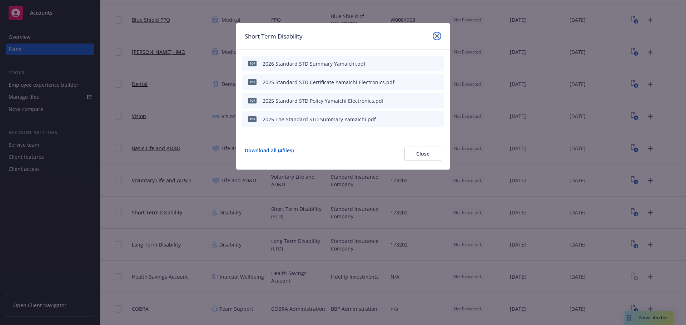
click at [437, 34] on icon "close" at bounding box center [437, 36] width 4 height 4
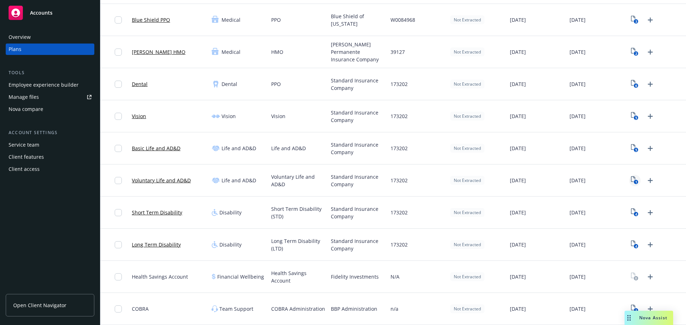
click at [631, 184] on icon "1" at bounding box center [634, 180] width 7 height 8
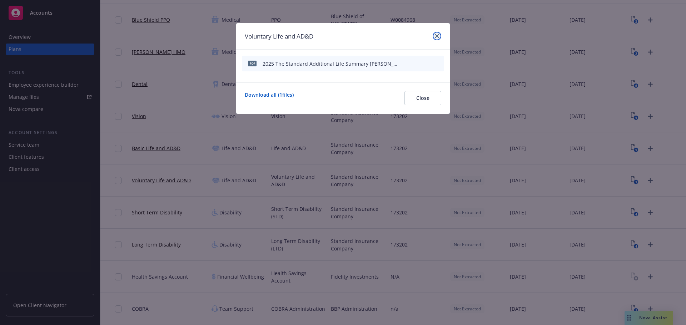
click at [438, 35] on icon "close" at bounding box center [437, 36] width 4 height 4
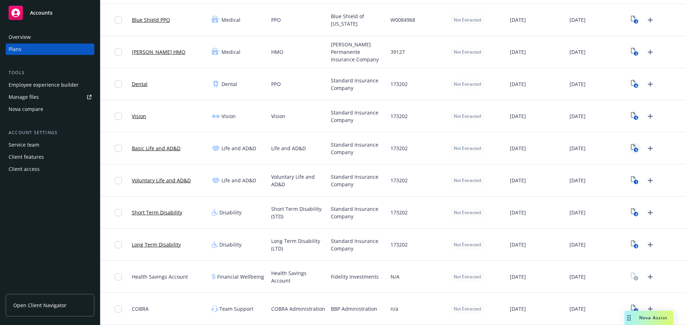
click at [631, 149] on icon "5" at bounding box center [634, 148] width 7 height 8
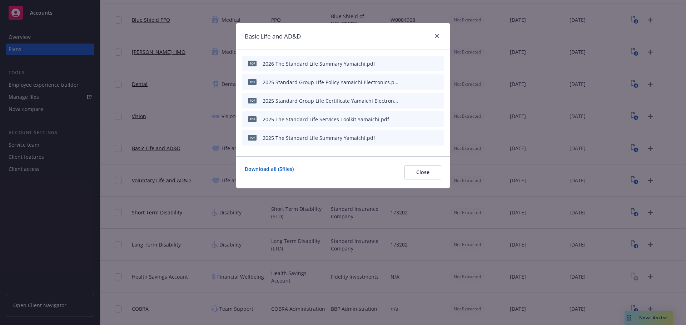
click at [405, 63] on icon "button" at bounding box center [403, 63] width 4 height 4
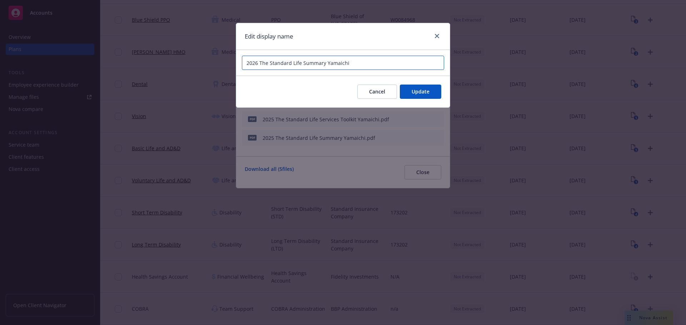
click at [268, 64] on input "2026 The Standard Life Summary Yamaichi" at bounding box center [343, 63] width 202 height 14
click at [261, 62] on input "2026 TheStandard Life Summary [PERSON_NAME]" at bounding box center [343, 63] width 202 height 14
type input "2026 Standard Life Summary Yamaichi"
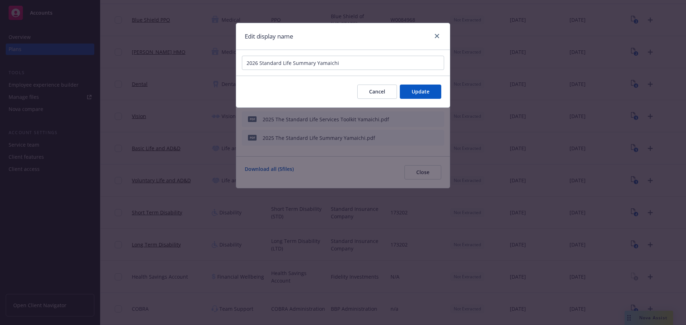
click at [404, 84] on div "Cancel Update" at bounding box center [343, 92] width 214 height 32
click at [416, 90] on span "Update" at bounding box center [420, 91] width 18 height 7
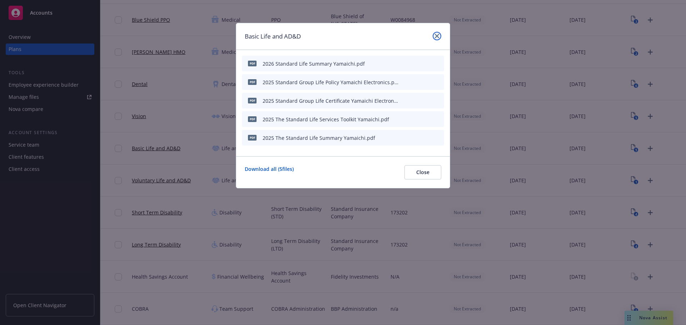
click at [438, 33] on link "close" at bounding box center [436, 36] width 9 height 9
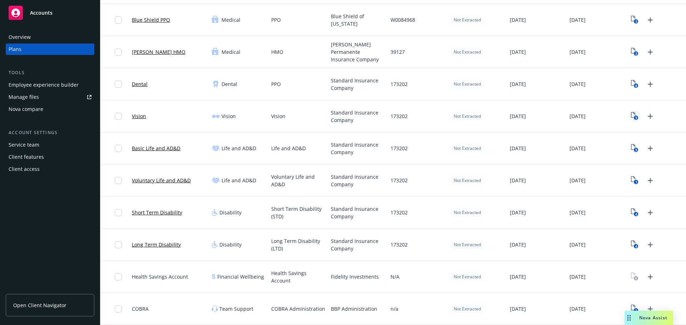
click at [629, 117] on link "5" at bounding box center [634, 116] width 11 height 11
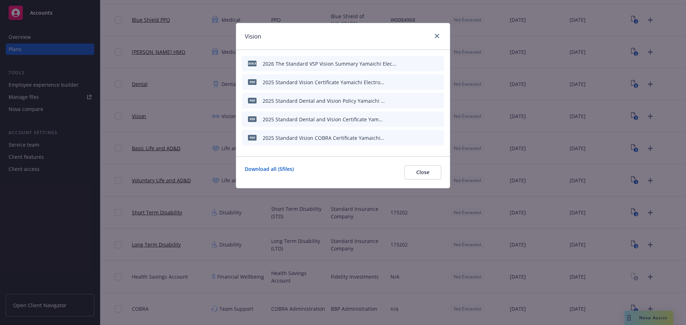
click at [405, 63] on icon "button" at bounding box center [403, 63] width 4 height 4
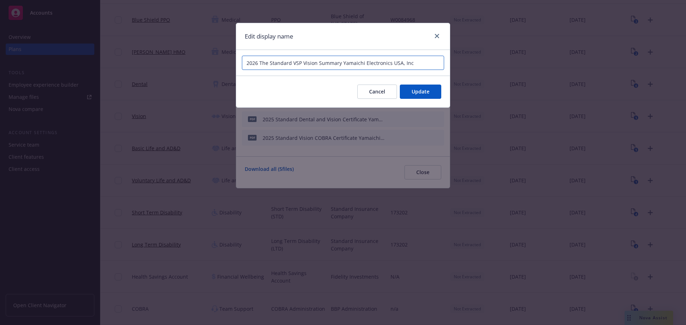
click at [261, 65] on input "2026 The Standard VSP Vision Summary Yamaichi Electronics USA, Inc" at bounding box center [343, 63] width 202 height 14
type input "2026 Standard VSP Vision Summary Yamaichi Electronics USA, Inc"
click at [412, 88] on button "Update" at bounding box center [420, 92] width 41 height 14
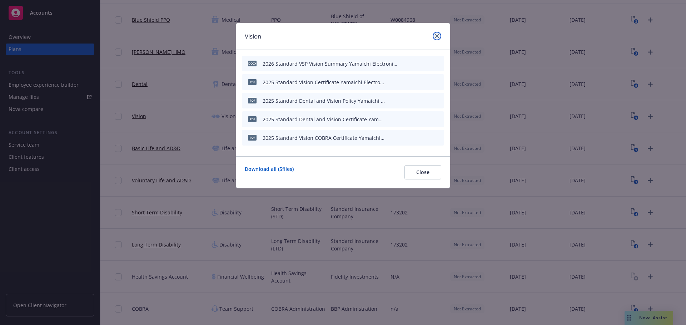
click at [435, 36] on icon "close" at bounding box center [437, 36] width 4 height 4
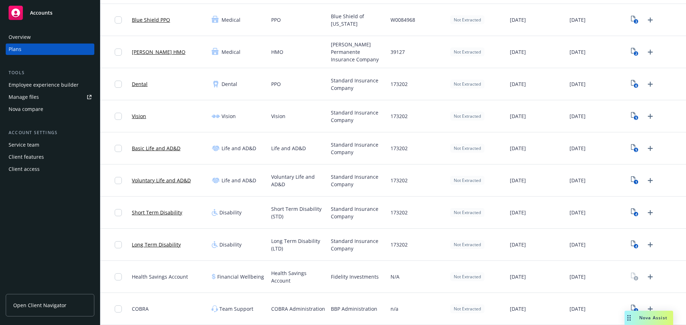
click at [626, 84] on div "6" at bounding box center [656, 84] width 60 height 32
click at [631, 83] on icon "6" at bounding box center [634, 84] width 7 height 8
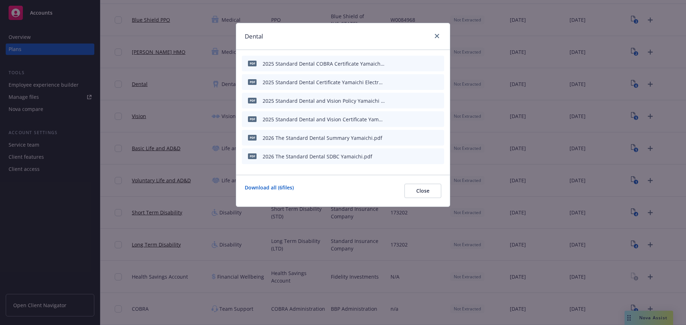
click at [392, 64] on div at bounding box center [414, 64] width 54 height 10
click at [389, 157] on icon "button" at bounding box center [389, 156] width 4 height 4
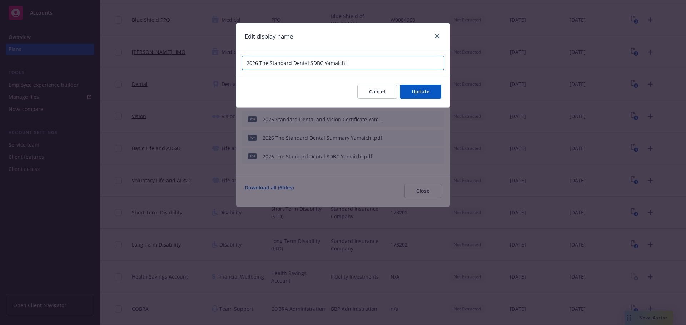
click at [269, 64] on input "2026 The Standard Dental SDBC Yamaichi" at bounding box center [343, 63] width 202 height 14
click at [260, 64] on input "2026 The Standard Dental SDBC Yamaichi" at bounding box center [343, 63] width 202 height 14
type input "2026 Standard Dental SDBC Yamaichi"
click at [412, 90] on span "Update" at bounding box center [420, 91] width 18 height 7
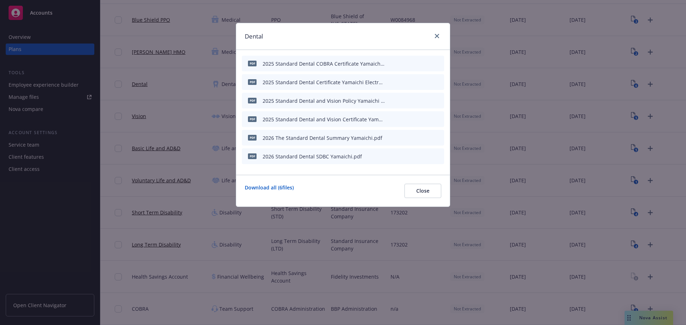
click at [390, 139] on icon "button" at bounding box center [389, 138] width 4 height 4
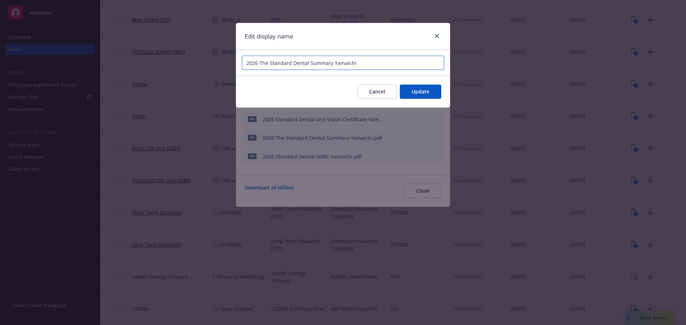
click at [264, 67] on input "2026 The Standard Dental Summary Yamaichi" at bounding box center [343, 63] width 202 height 14
type input "2026 Standard Dental Summary Yamaichi"
click at [414, 89] on span "Update" at bounding box center [420, 91] width 18 height 7
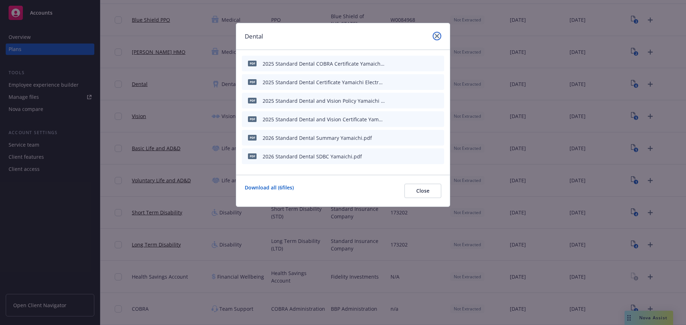
click at [437, 39] on link "close" at bounding box center [436, 36] width 9 height 9
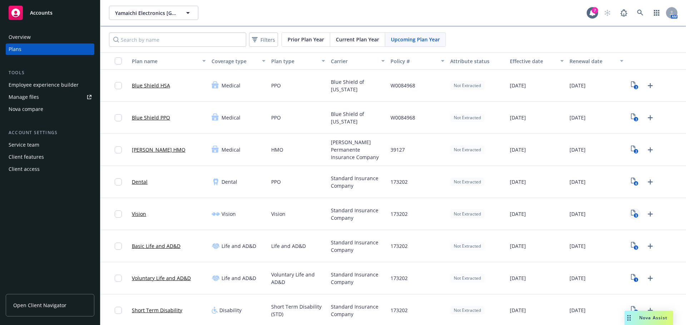
click at [635, 215] on text "5" at bounding box center [636, 216] width 2 height 5
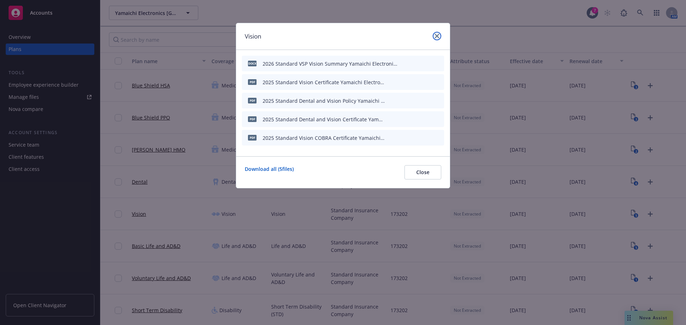
click at [435, 36] on icon "close" at bounding box center [437, 36] width 4 height 4
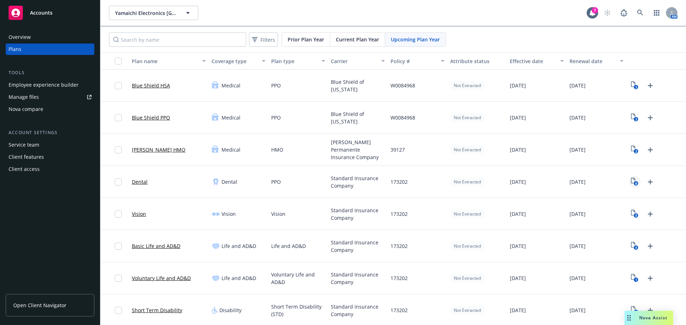
click at [631, 184] on icon "6" at bounding box center [634, 182] width 7 height 8
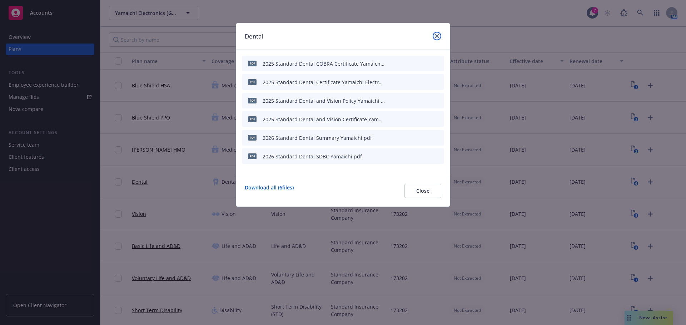
click at [436, 36] on icon "close" at bounding box center [437, 36] width 4 height 4
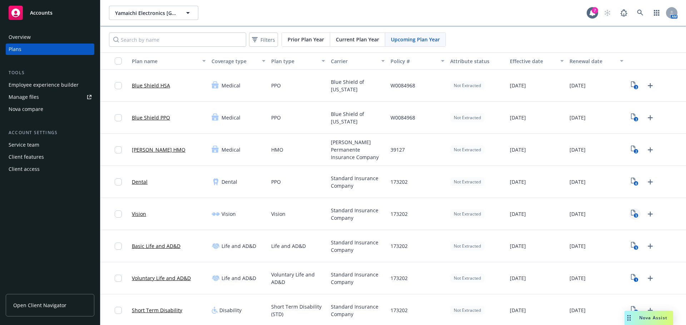
click at [631, 212] on icon "5" at bounding box center [634, 214] width 7 height 8
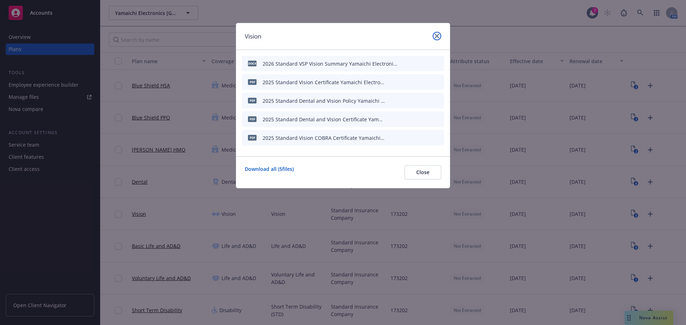
click at [436, 36] on icon "close" at bounding box center [437, 36] width 4 height 4
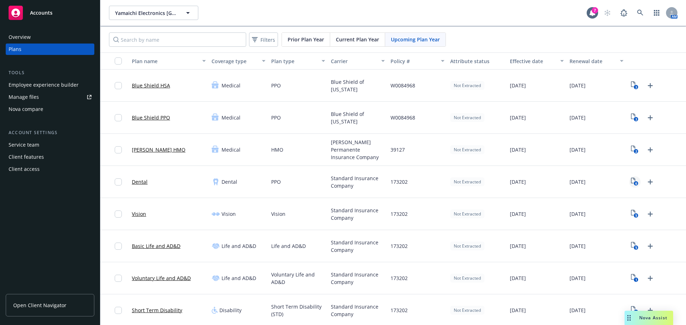
click at [635, 183] on text "6" at bounding box center [636, 183] width 2 height 5
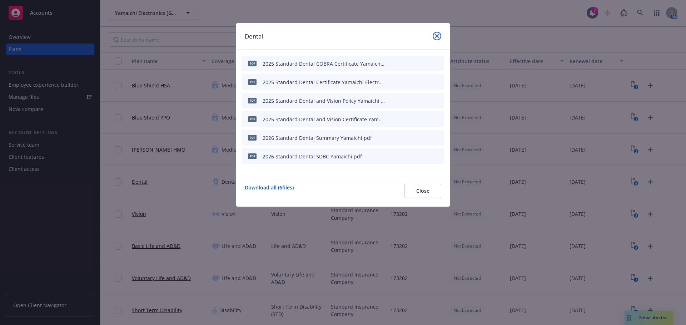
click at [437, 38] on link "close" at bounding box center [436, 36] width 9 height 9
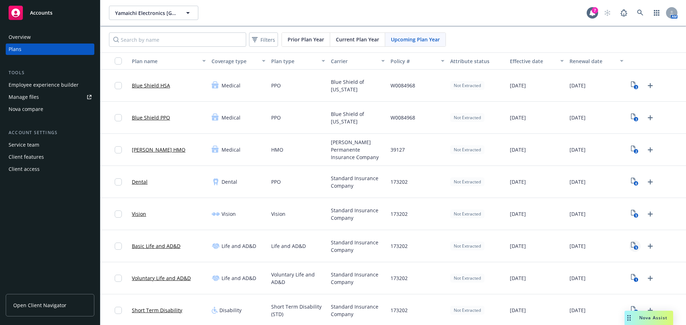
scroll to position [36, 0]
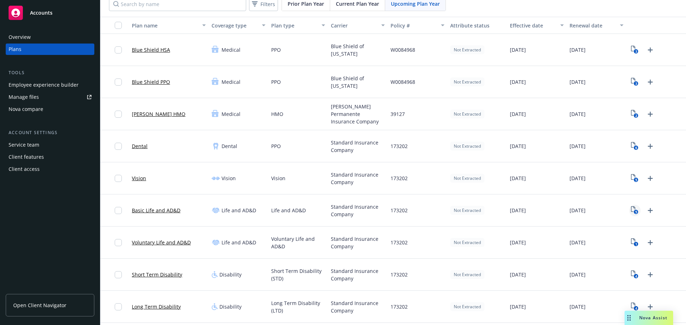
click at [631, 209] on icon "5" at bounding box center [634, 210] width 7 height 8
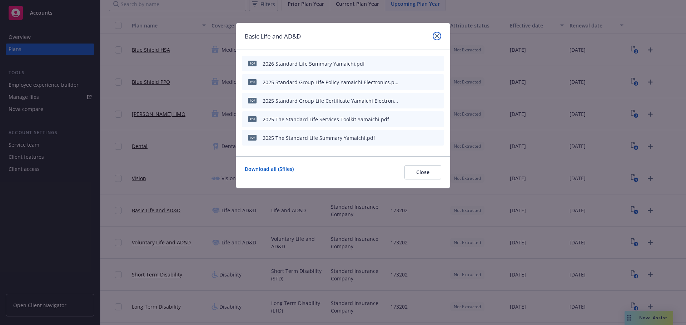
drag, startPoint x: 437, startPoint y: 33, endPoint x: 1, endPoint y: 175, distance: 458.9
click at [437, 33] on link "close" at bounding box center [436, 36] width 9 height 9
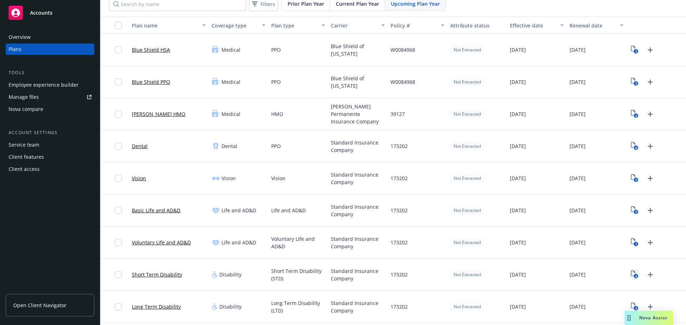
click at [633, 279] on rect "View Plan Documents" at bounding box center [635, 276] width 5 height 5
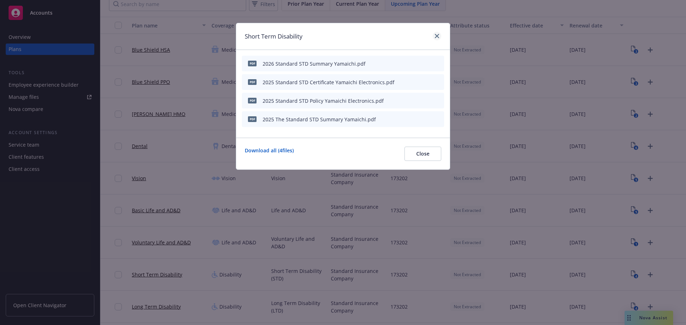
click at [441, 36] on div "Short Term Disability" at bounding box center [343, 36] width 214 height 27
click at [438, 36] on icon "close" at bounding box center [437, 36] width 4 height 4
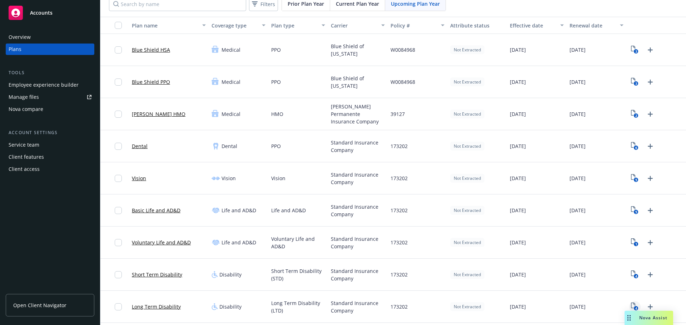
click at [631, 304] on icon "4" at bounding box center [634, 307] width 7 height 8
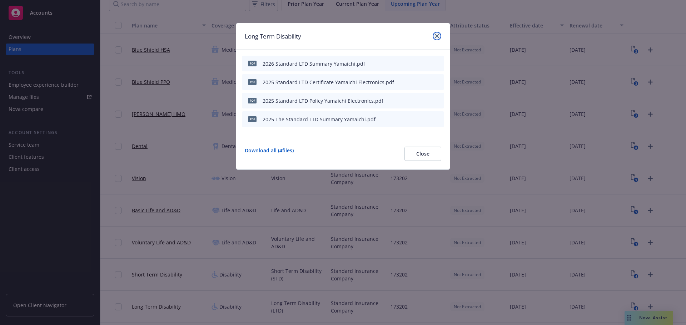
click at [438, 36] on icon "close" at bounding box center [437, 36] width 4 height 4
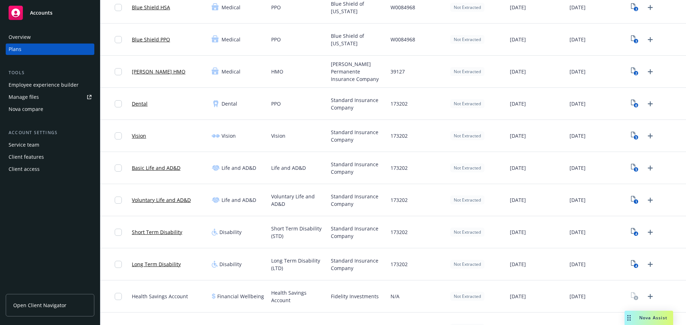
scroll to position [98, 0]
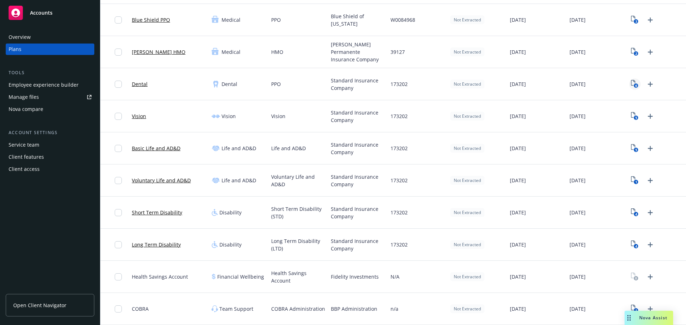
click at [633, 80] on icon "6" at bounding box center [634, 84] width 7 height 8
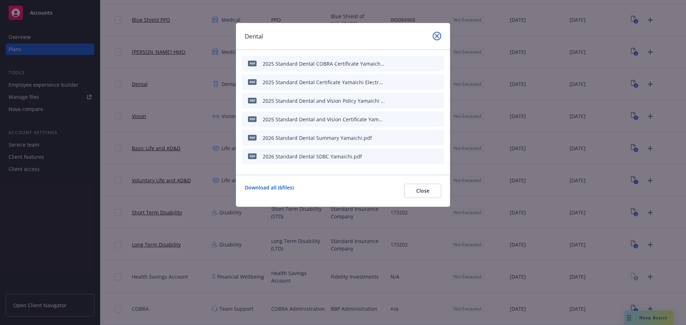
click at [436, 36] on icon "close" at bounding box center [437, 36] width 4 height 4
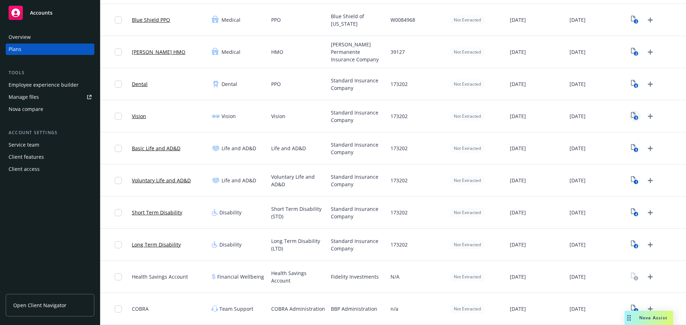
click at [635, 117] on text "5" at bounding box center [636, 118] width 2 height 5
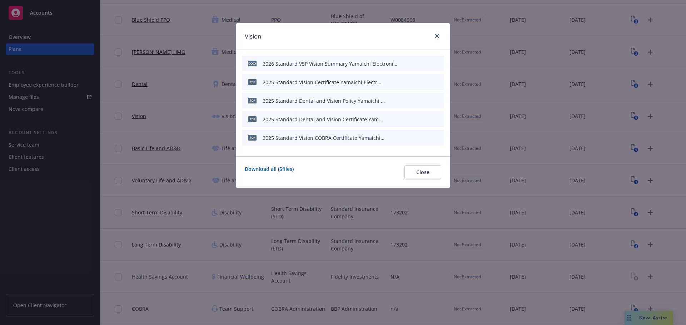
click at [440, 81] on icon "archive file" at bounding box center [438, 82] width 6 height 6
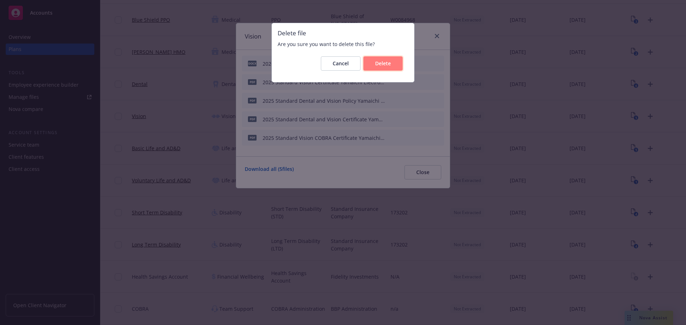
click at [393, 65] on button "Delete" at bounding box center [382, 63] width 39 height 14
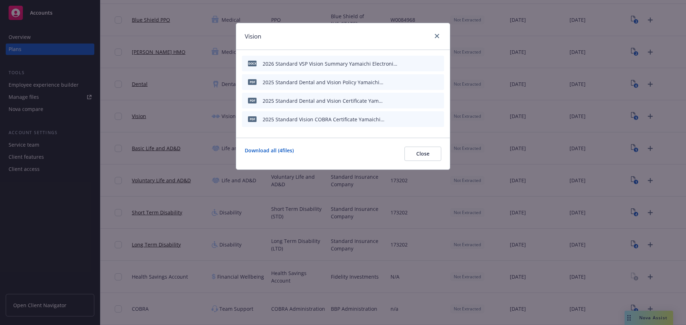
click at [437, 80] on icon "archive file" at bounding box center [437, 82] width 5 height 6
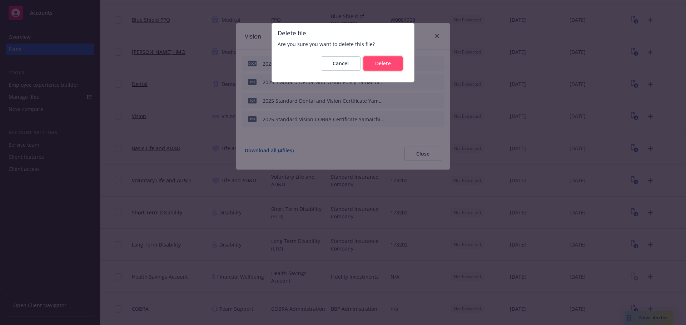
drag, startPoint x: 381, startPoint y: 66, endPoint x: 406, endPoint y: 71, distance: 25.8
click at [382, 66] on span "Delete" at bounding box center [383, 63] width 16 height 7
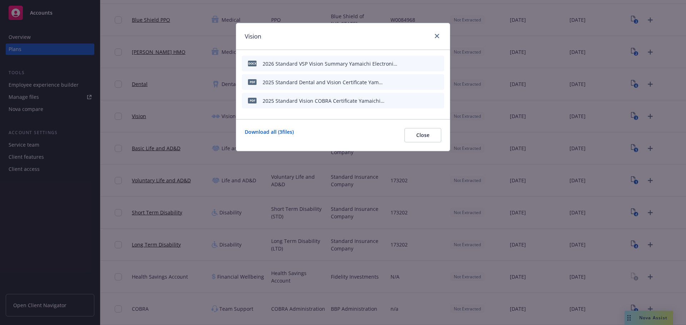
click at [437, 83] on icon "archive file" at bounding box center [437, 82] width 5 height 6
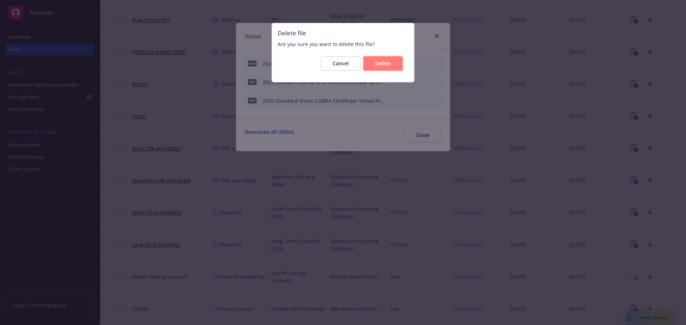
click at [385, 65] on span "Delete" at bounding box center [383, 63] width 16 height 7
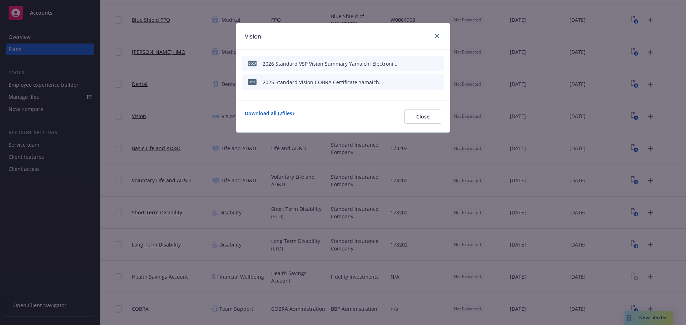
click at [436, 84] on icon "archive file" at bounding box center [437, 82] width 5 height 6
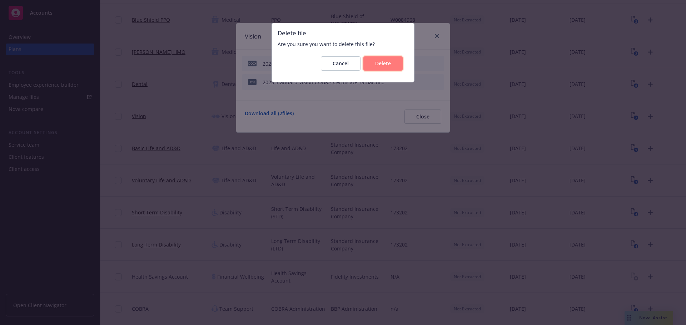
click at [382, 64] on span "Delete" at bounding box center [383, 63] width 16 height 7
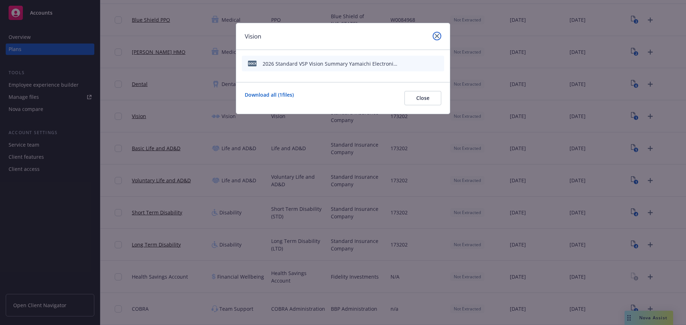
drag, startPoint x: 437, startPoint y: 36, endPoint x: 613, endPoint y: 95, distance: 185.7
click at [437, 36] on icon "close" at bounding box center [437, 36] width 4 height 4
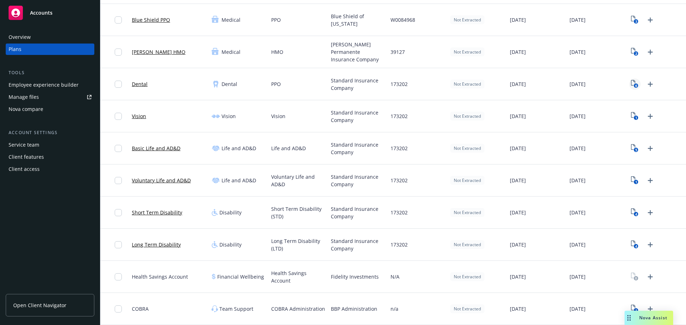
click at [631, 86] on icon "6" at bounding box center [634, 84] width 7 height 8
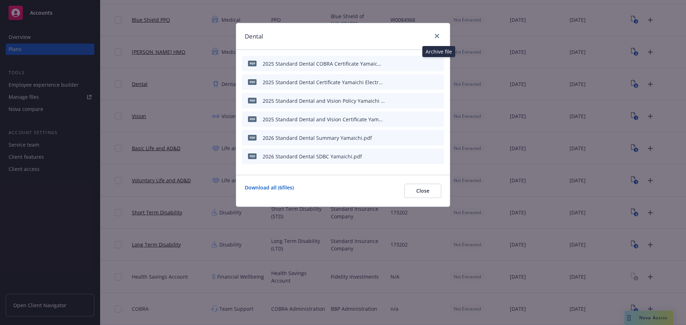
click at [437, 63] on icon "archive file" at bounding box center [437, 63] width 5 height 6
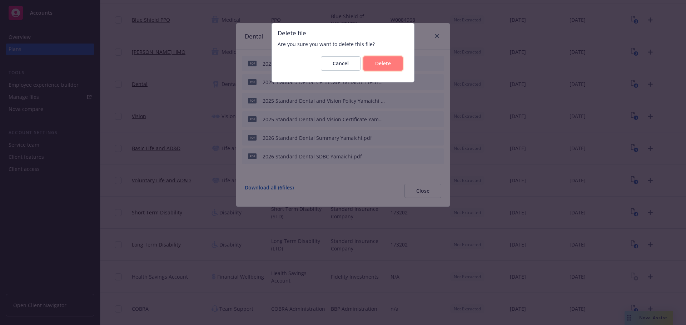
click at [391, 65] on button "Delete" at bounding box center [382, 63] width 39 height 14
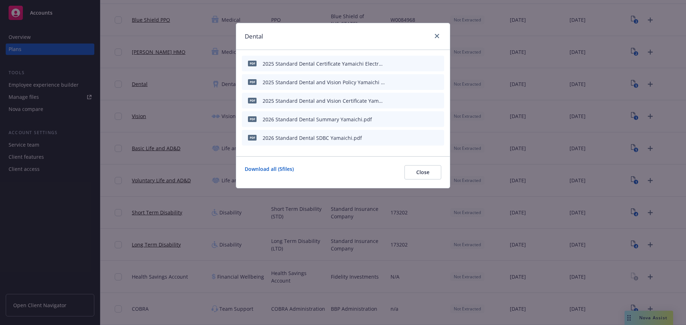
click at [437, 64] on icon "archive file" at bounding box center [437, 63] width 5 height 6
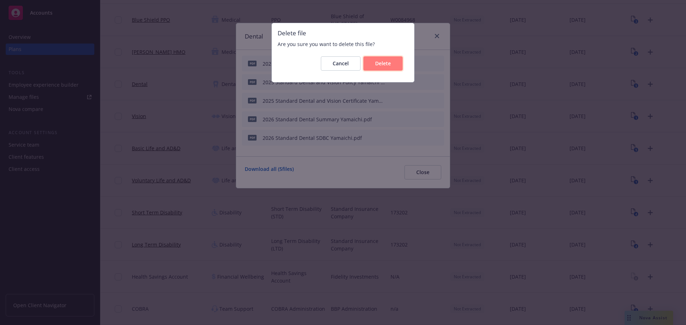
click at [397, 61] on button "Delete" at bounding box center [382, 63] width 39 height 14
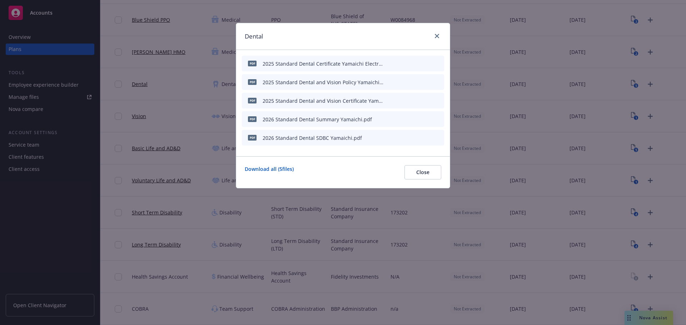
click at [437, 79] on icon "archive file" at bounding box center [437, 82] width 5 height 6
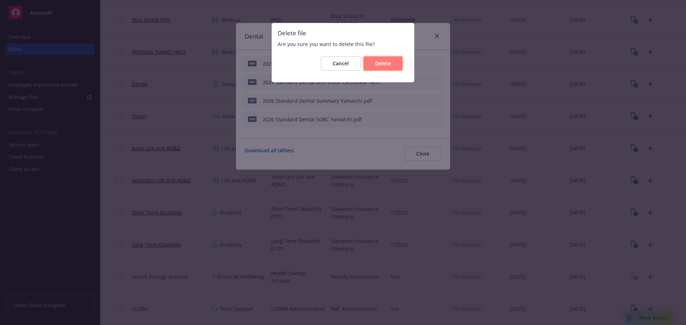
click at [389, 66] on span "Delete" at bounding box center [383, 63] width 16 height 7
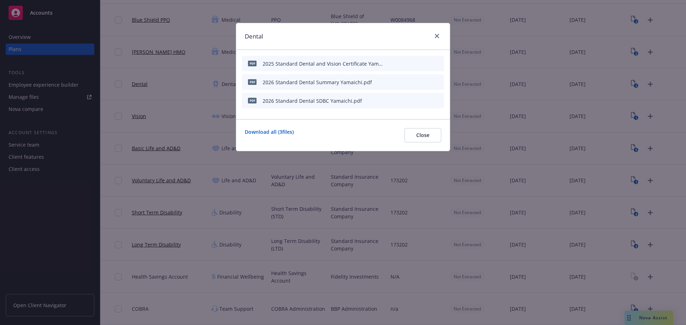
click at [439, 62] on icon "archive file" at bounding box center [437, 63] width 5 height 6
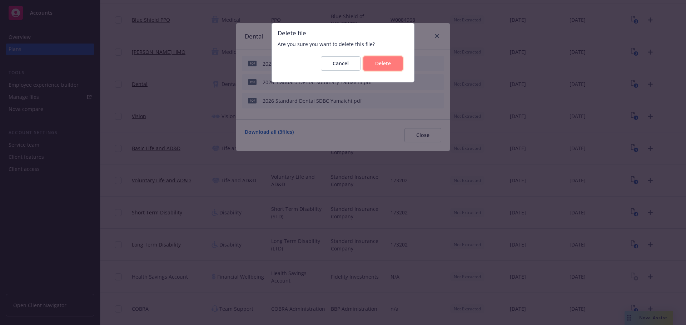
click at [381, 60] on span "Delete" at bounding box center [383, 63] width 16 height 7
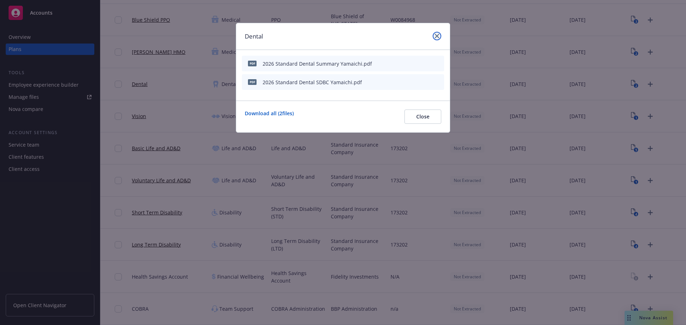
click at [438, 37] on icon "close" at bounding box center [437, 36] width 4 height 4
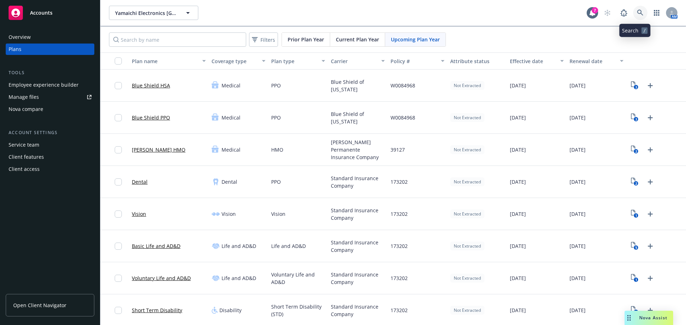
click at [633, 9] on link at bounding box center [640, 13] width 14 height 14
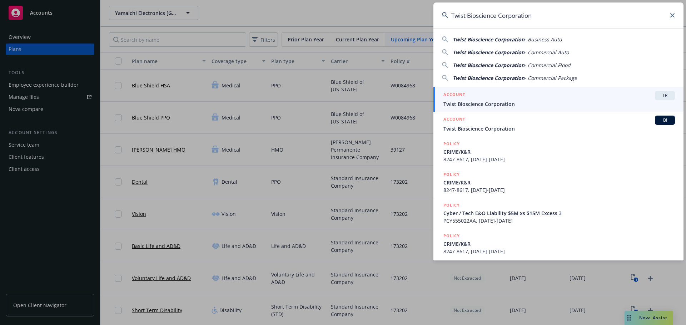
type input "Twist Bioscience Corporation"
click at [505, 103] on span "Twist Bioscience Corporation" at bounding box center [558, 103] width 231 height 7
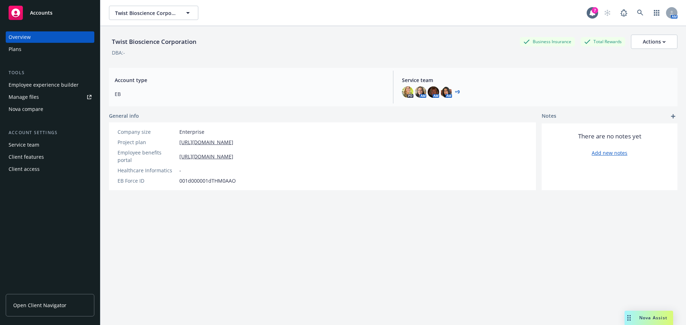
click at [32, 49] on div "Plans" at bounding box center [50, 49] width 83 height 11
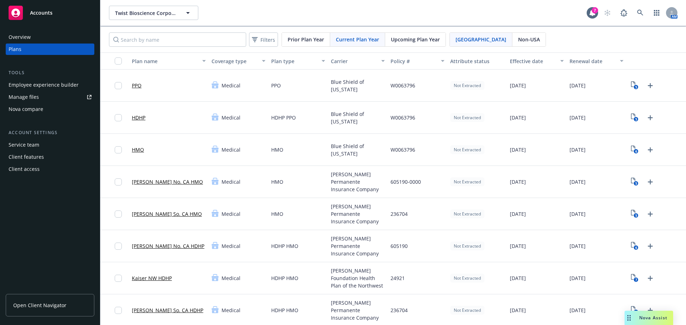
click at [639, 242] on div "6" at bounding box center [642, 246] width 27 height 11
drag, startPoint x: 629, startPoint y: 182, endPoint x: 627, endPoint y: 179, distance: 4.0
click at [631, 179] on icon "5" at bounding box center [634, 182] width 7 height 8
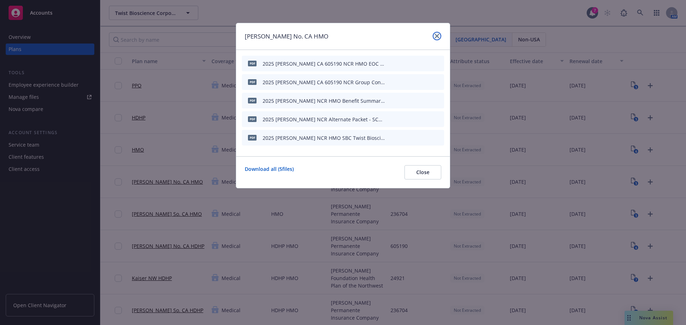
click at [436, 37] on icon "close" at bounding box center [437, 36] width 4 height 4
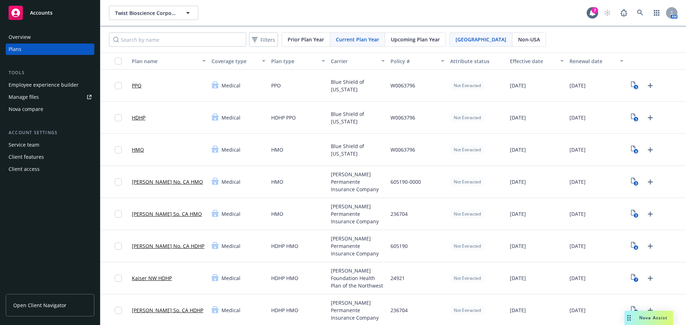
click at [377, 273] on span "[PERSON_NAME] Foundation Health Plan of the Northwest" at bounding box center [358, 278] width 54 height 22
click at [413, 43] on div "Upcoming Plan Year" at bounding box center [415, 40] width 60 height 14
